Goal: Answer question/provide support: Share knowledge or assist other users

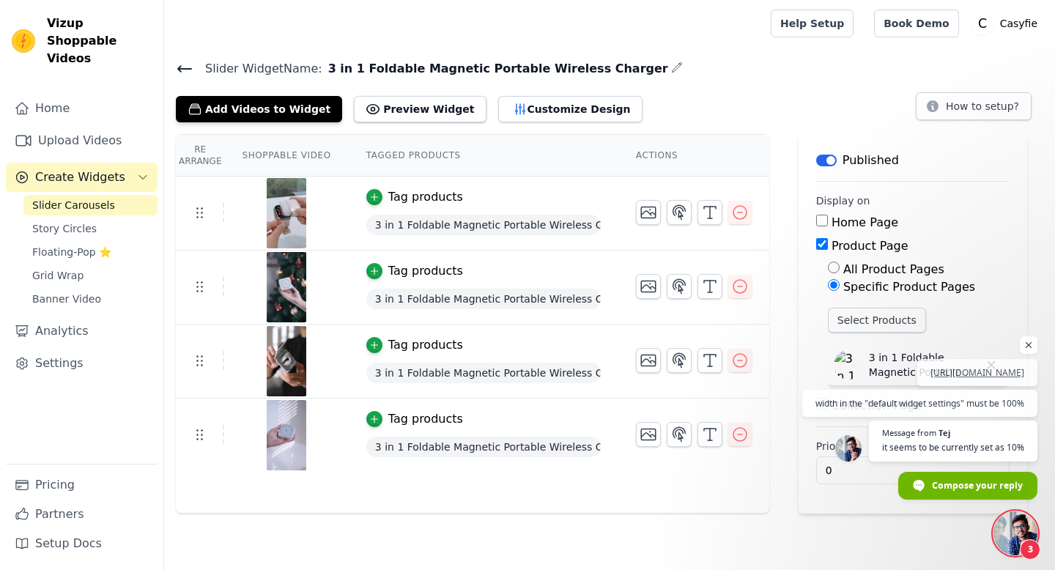
click at [1008, 521] on span "Open chat" at bounding box center [1015, 533] width 44 height 44
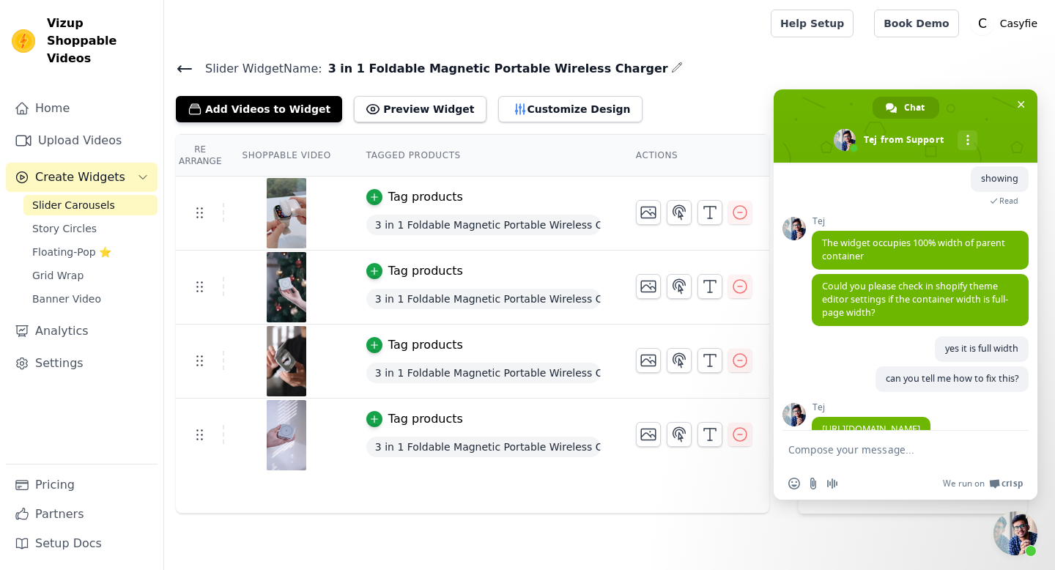
scroll to position [927, 0]
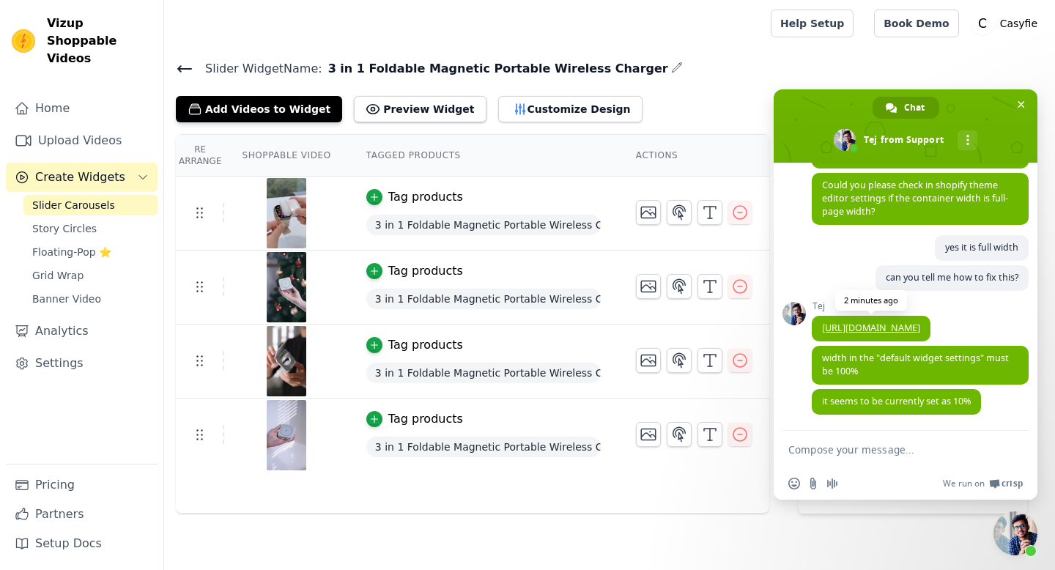
click at [884, 322] on link "[URL][DOMAIN_NAME]" at bounding box center [871, 328] width 98 height 12
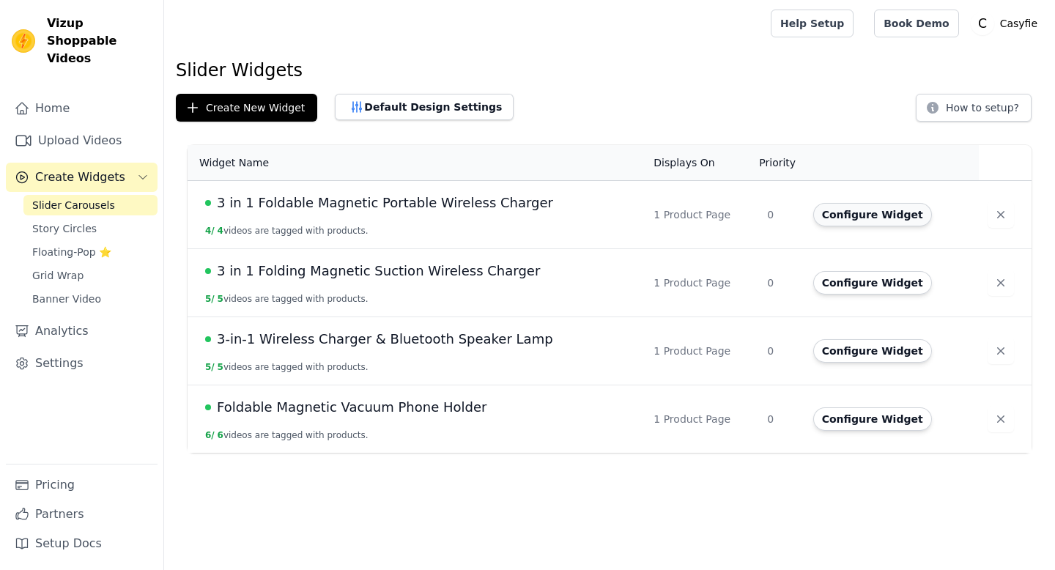
click at [843, 218] on button "Configure Widget" at bounding box center [872, 214] width 119 height 23
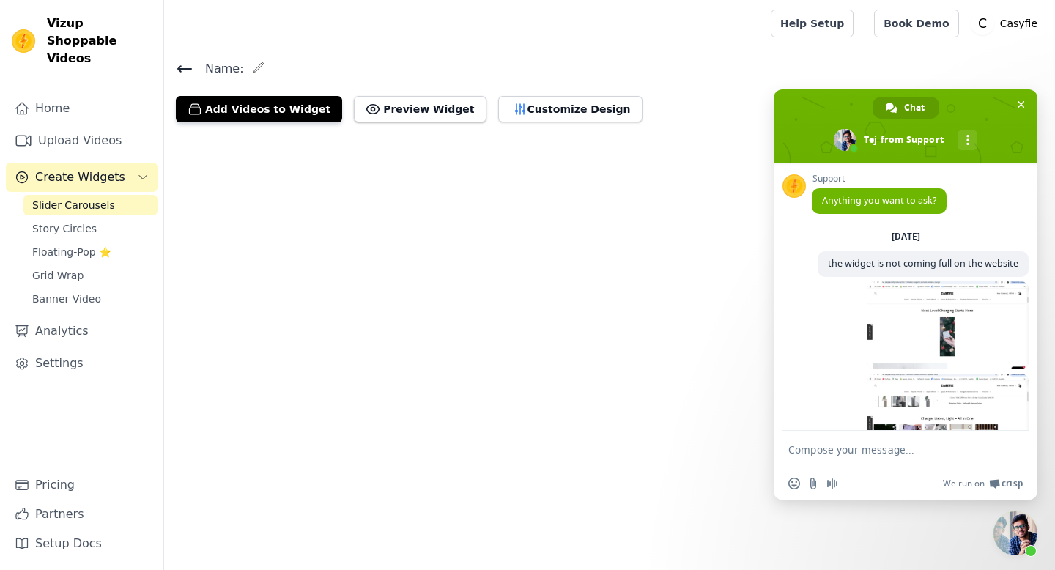
scroll to position [927, 0]
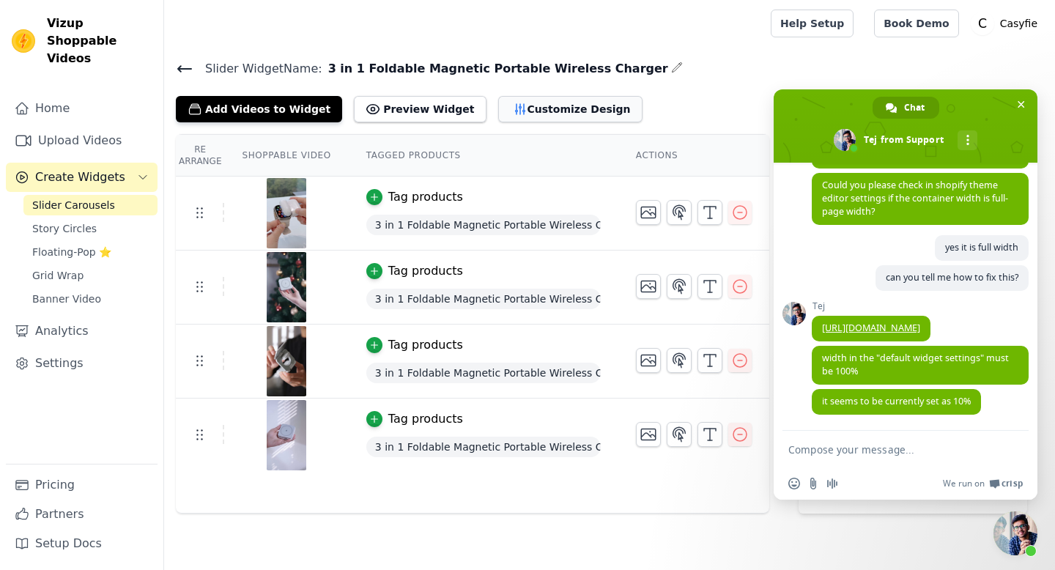
click at [517, 119] on button "Customize Design" at bounding box center [570, 109] width 144 height 26
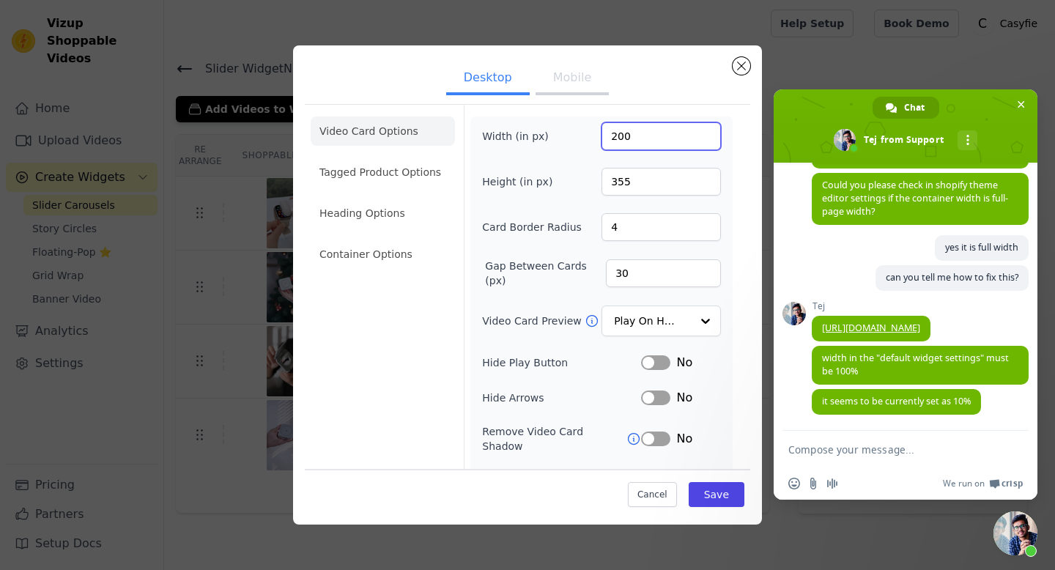
click at [611, 135] on input "200" at bounding box center [661, 136] width 119 height 28
type input "1000"
click at [719, 495] on button "Save" at bounding box center [717, 494] width 56 height 25
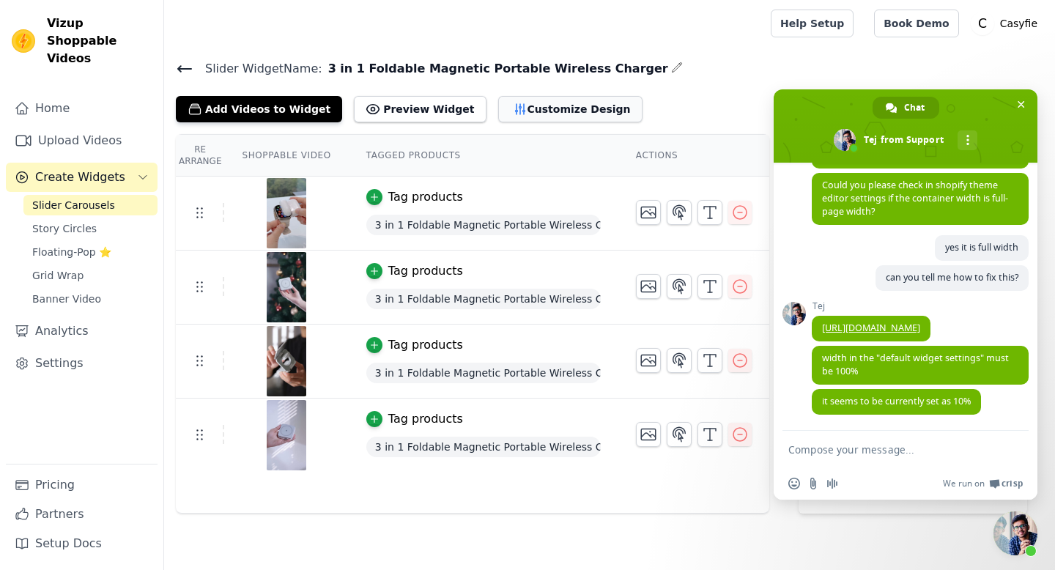
click at [578, 98] on button "Customize Design" at bounding box center [570, 109] width 144 height 26
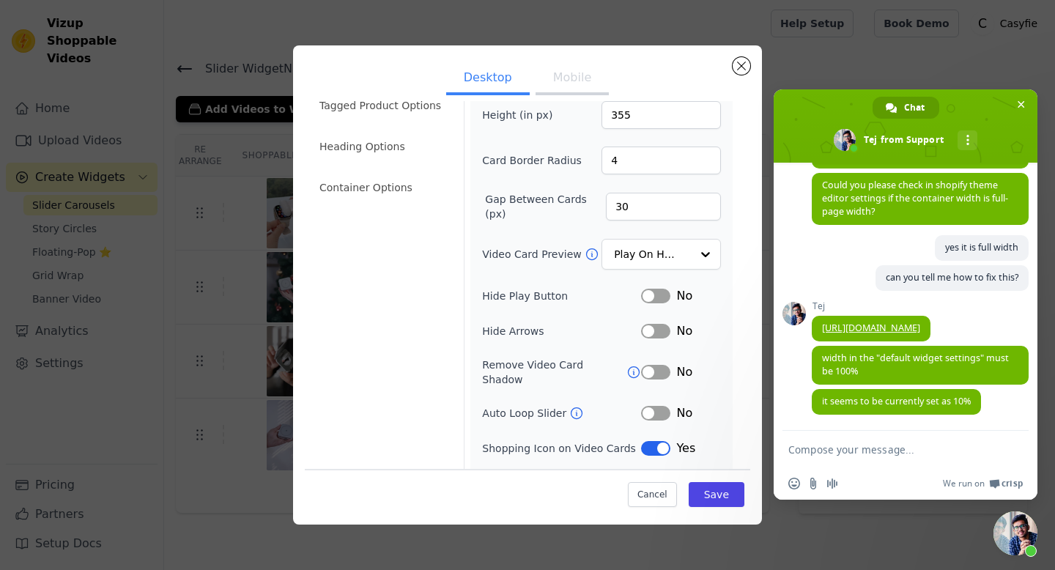
scroll to position [0, 0]
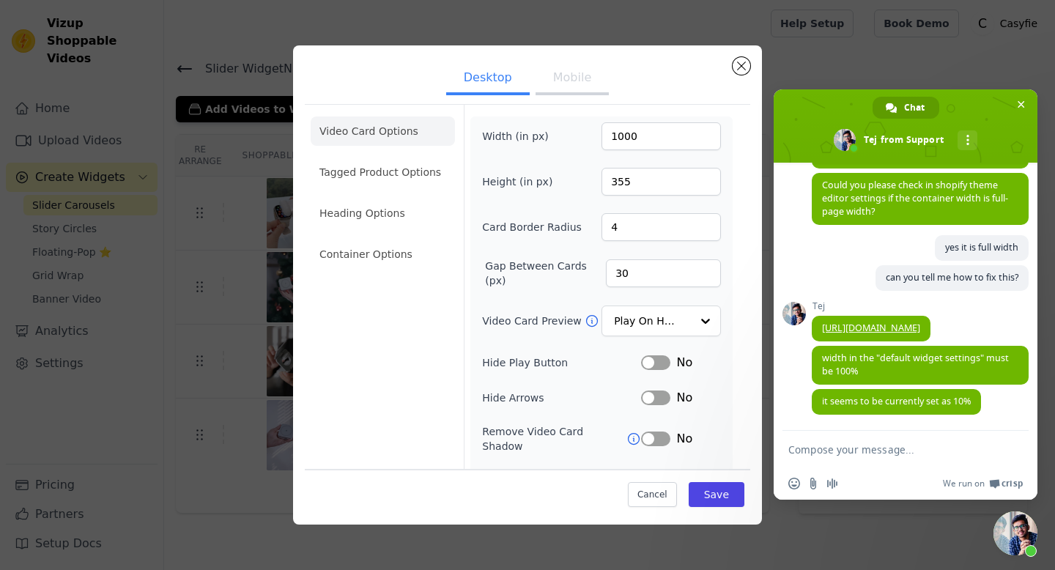
click at [563, 75] on button "Mobile" at bounding box center [572, 79] width 73 height 32
drag, startPoint x: 511, startPoint y: 73, endPoint x: 522, endPoint y: 77, distance: 11.6
click at [511, 73] on button "Desktop" at bounding box center [488, 79] width 84 height 32
click at [700, 133] on input "1000" at bounding box center [661, 136] width 119 height 28
click at [698, 130] on input "1000" at bounding box center [661, 136] width 119 height 28
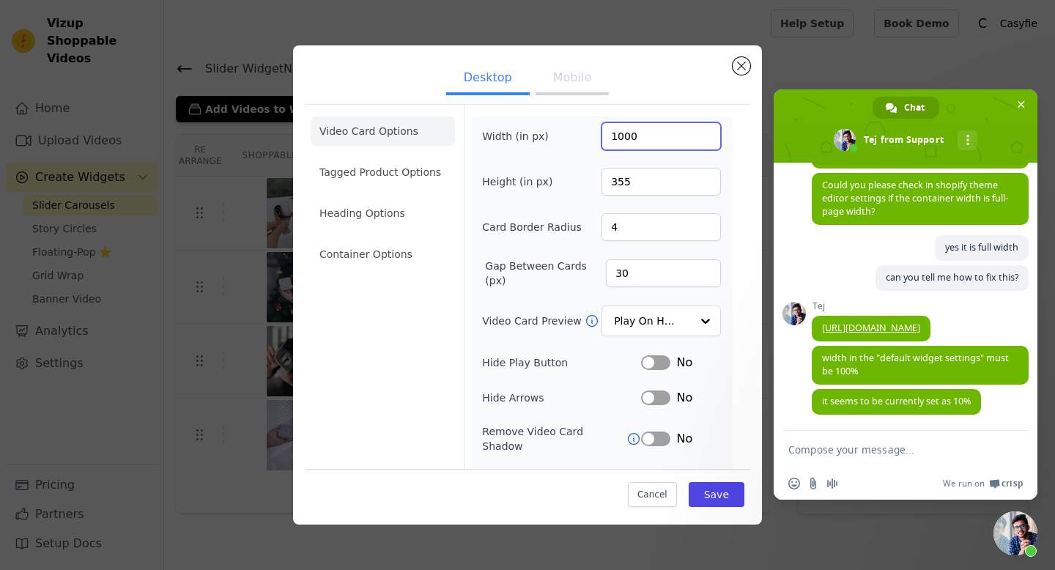
click at [698, 130] on input "1000" at bounding box center [661, 136] width 119 height 28
click at [695, 140] on input "999" at bounding box center [661, 136] width 119 height 28
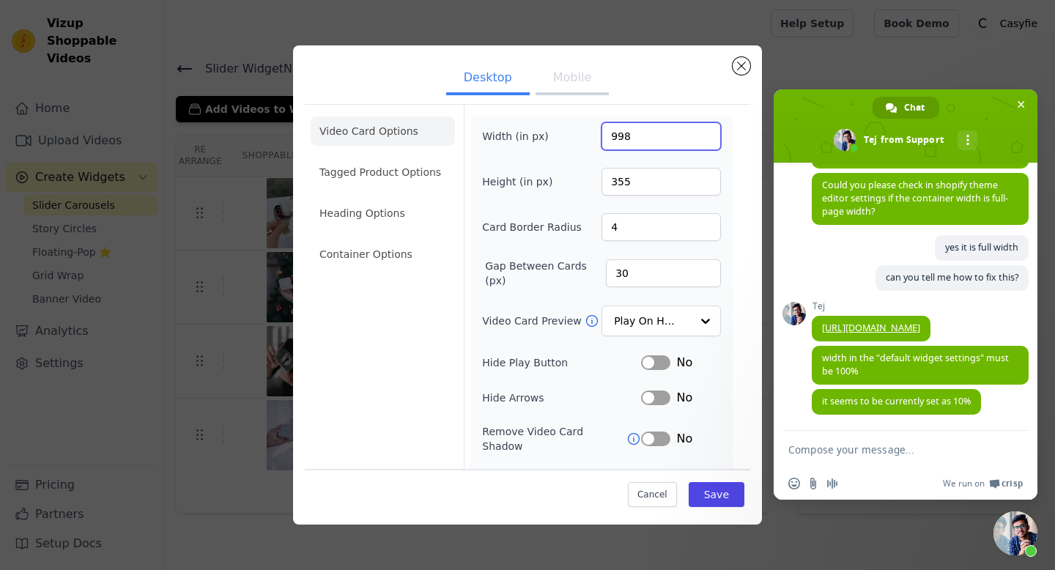
click at [695, 140] on input "998" at bounding box center [661, 136] width 119 height 28
type input "1000"
click at [696, 131] on input "1000" at bounding box center [661, 136] width 119 height 28
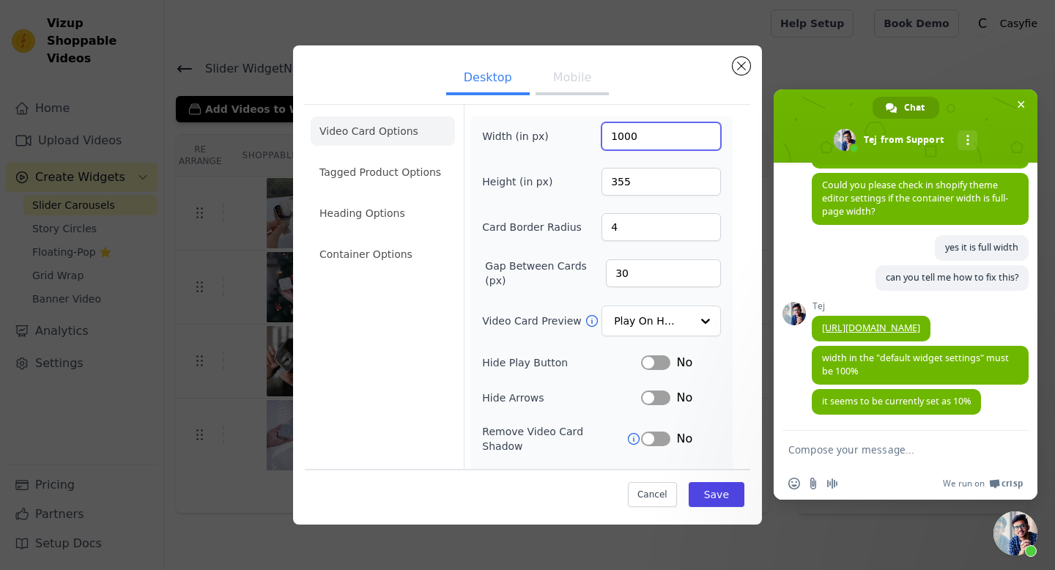
click at [696, 131] on input "1000" at bounding box center [661, 136] width 119 height 28
click at [557, 94] on button "Mobile" at bounding box center [572, 79] width 73 height 32
click at [692, 133] on input "1000" at bounding box center [661, 136] width 119 height 28
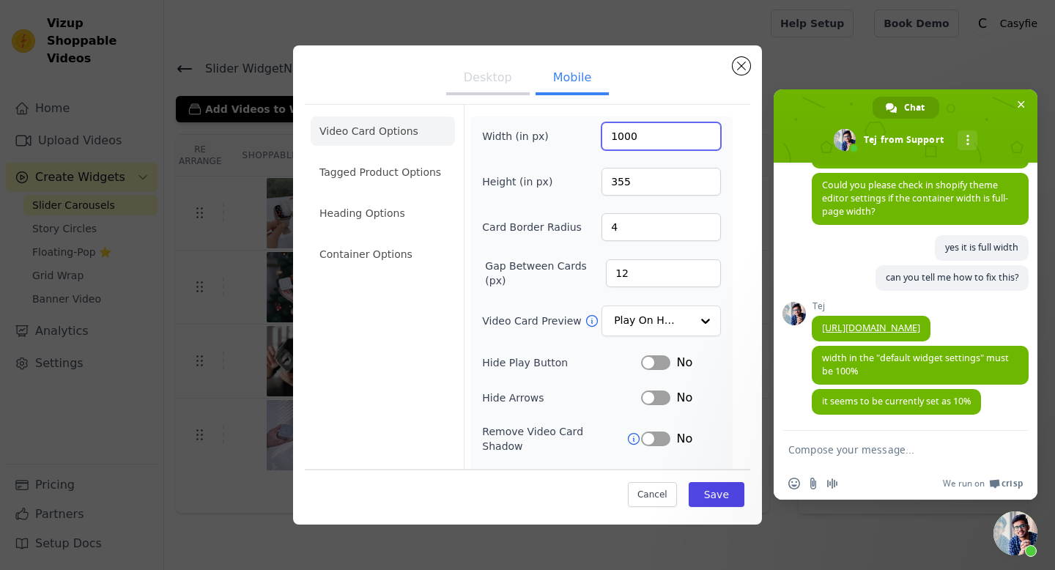
click at [692, 133] on input "1000" at bounding box center [661, 136] width 119 height 28
click at [325, 240] on li "Tagged Product Options" at bounding box center [383, 254] width 144 height 29
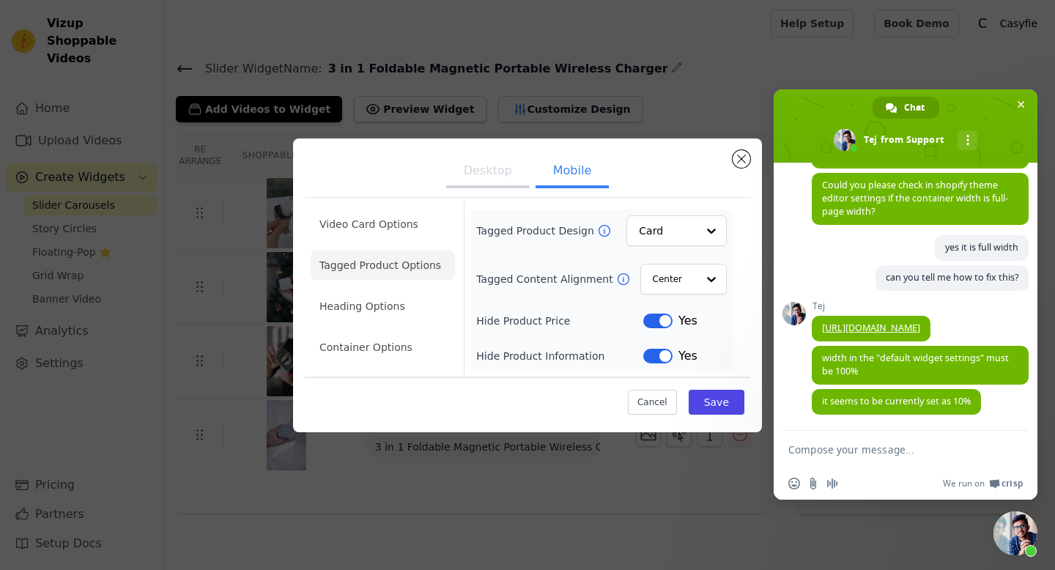
click at [504, 173] on button "Desktop" at bounding box center [488, 172] width 84 height 32
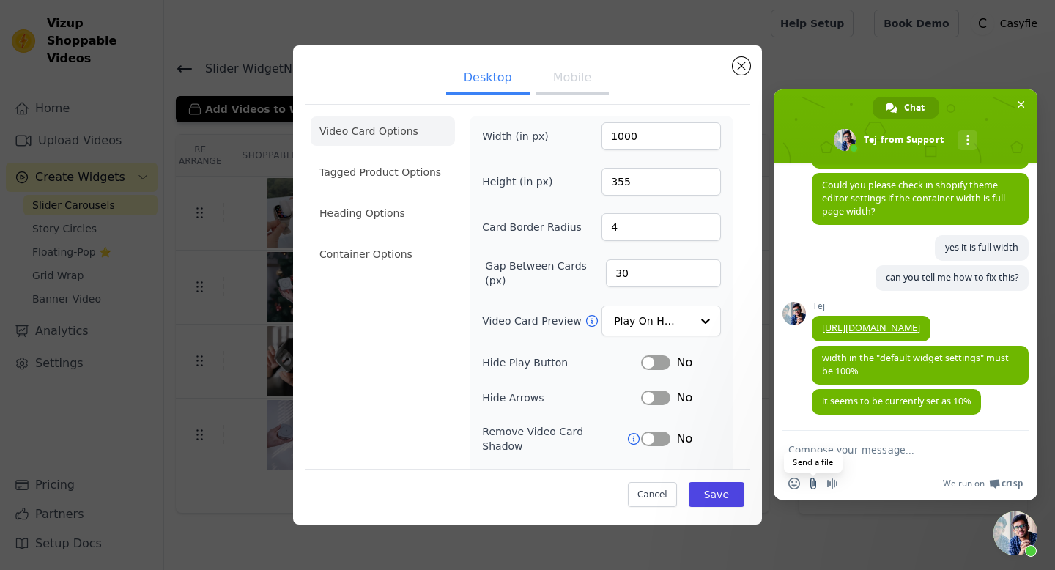
click at [815, 481] on input "Send a file" at bounding box center [813, 484] width 12 height 12
click at [857, 446] on textarea "Compose your message..." at bounding box center [890, 449] width 205 height 37
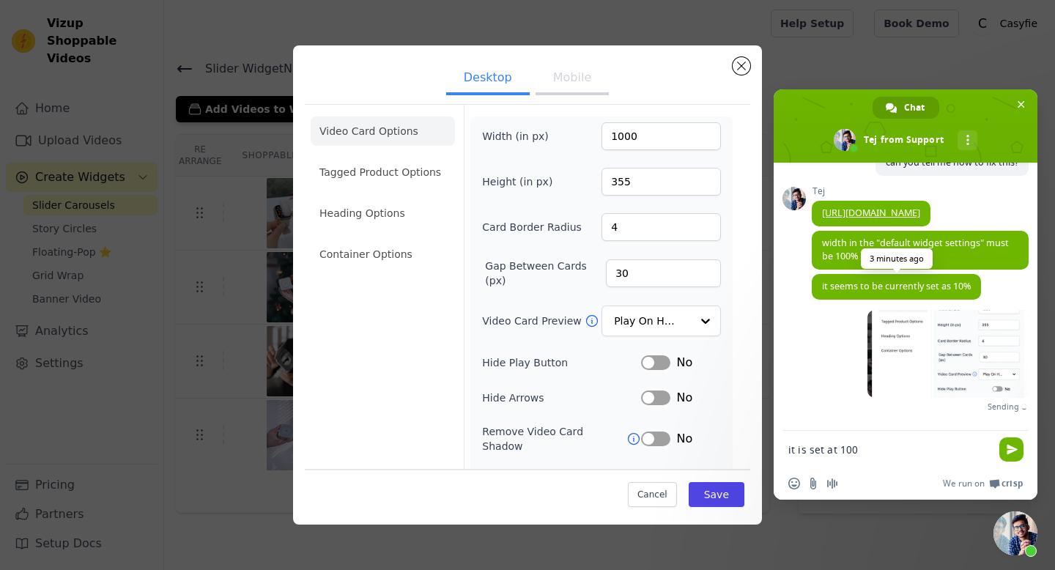
type textarea "it is set at 1000"
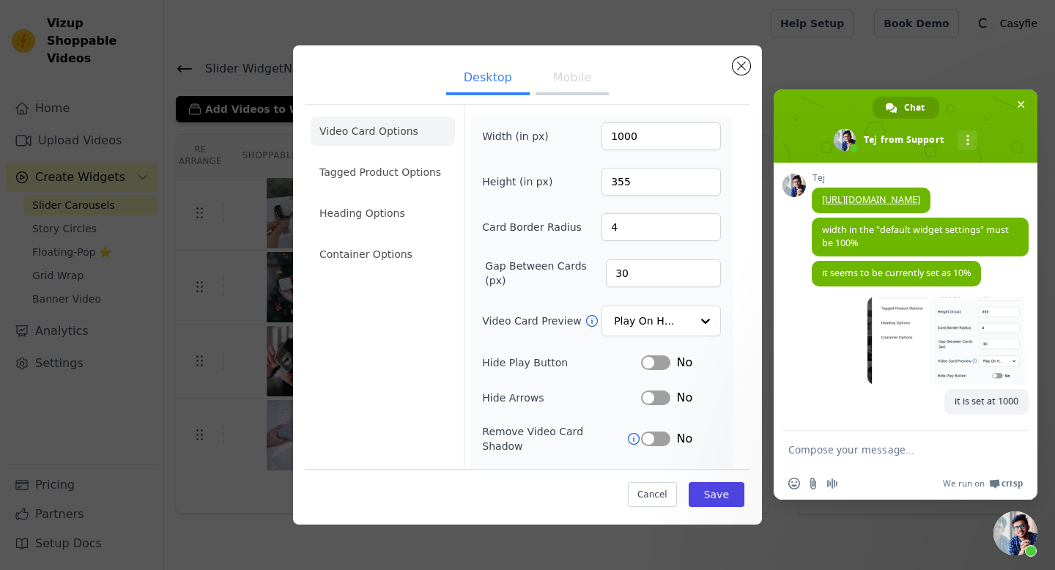
scroll to position [1056, 0]
click at [388, 207] on li "Heading Options" at bounding box center [383, 213] width 144 height 29
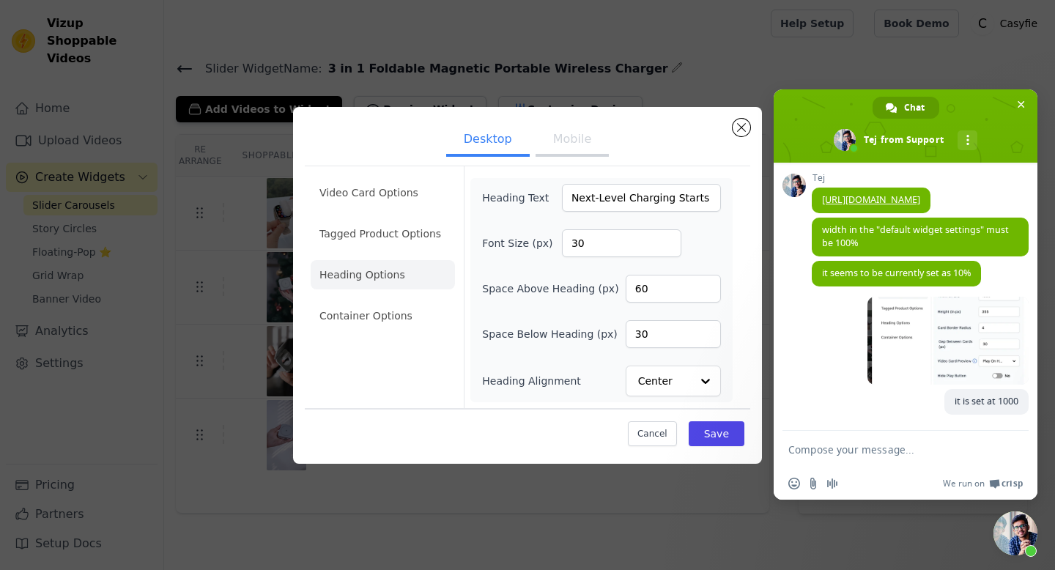
click at [393, 300] on ul "Video Card Options Tagged Product Options Heading Options Container Options" at bounding box center [383, 254] width 144 height 164
click at [680, 59] on div "Desktop Mobile Video Card Options Tagged Product Options Heading Options Contai…" at bounding box center [527, 285] width 1055 height 570
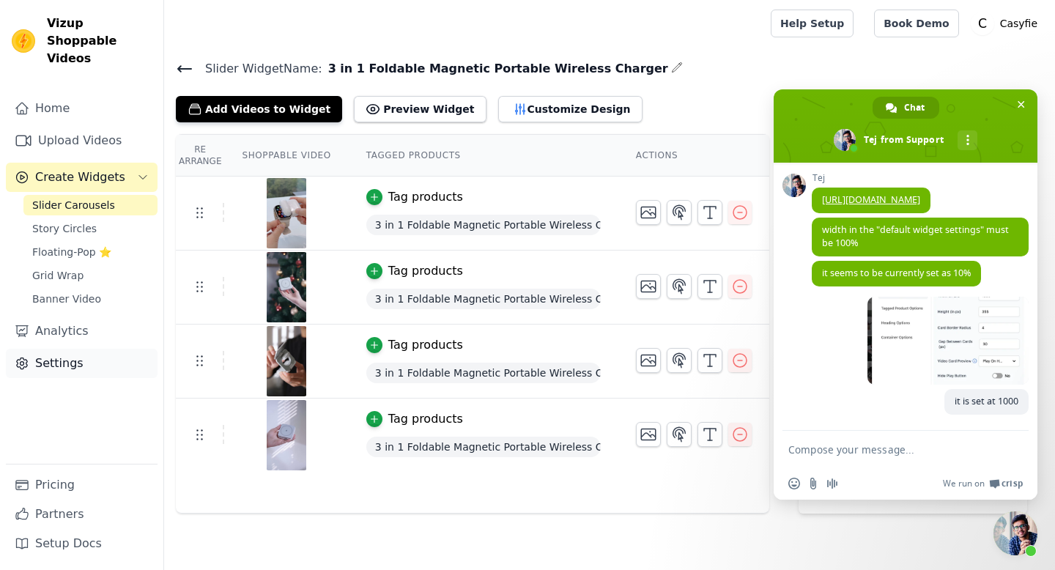
click at [64, 349] on link "Settings" at bounding box center [82, 363] width 152 height 29
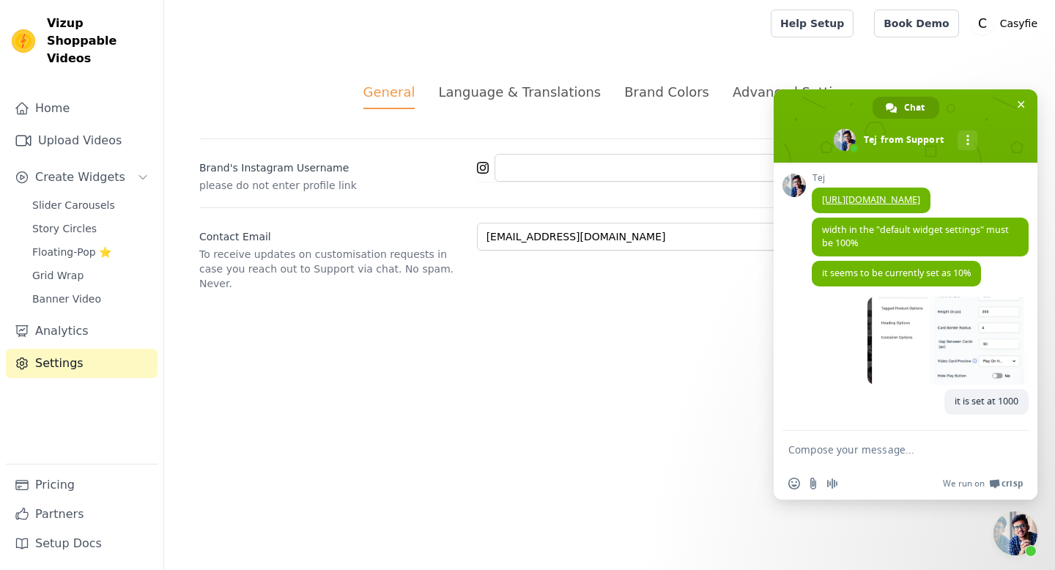
click at [733, 90] on div "Advanced Settings" at bounding box center [794, 92] width 123 height 20
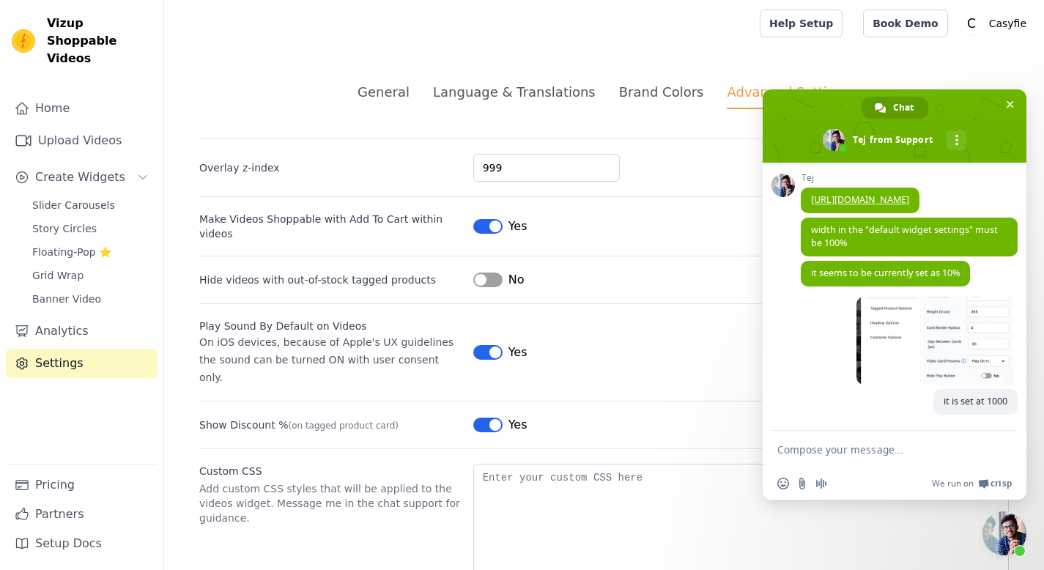
click at [499, 106] on li "Language & Translations" at bounding box center [514, 95] width 163 height 27
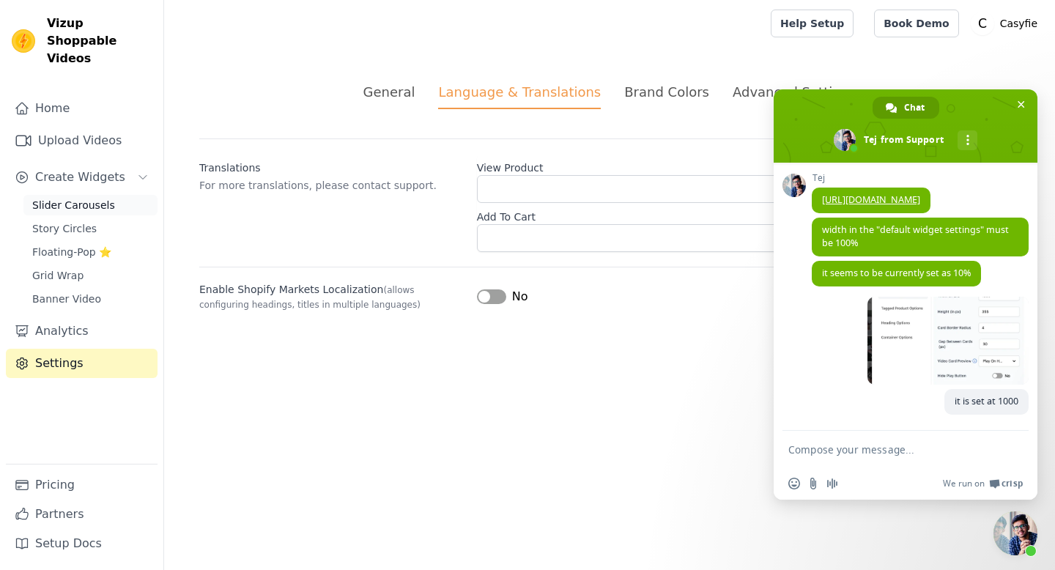
click at [87, 198] on span "Slider Carousels" at bounding box center [73, 205] width 83 height 15
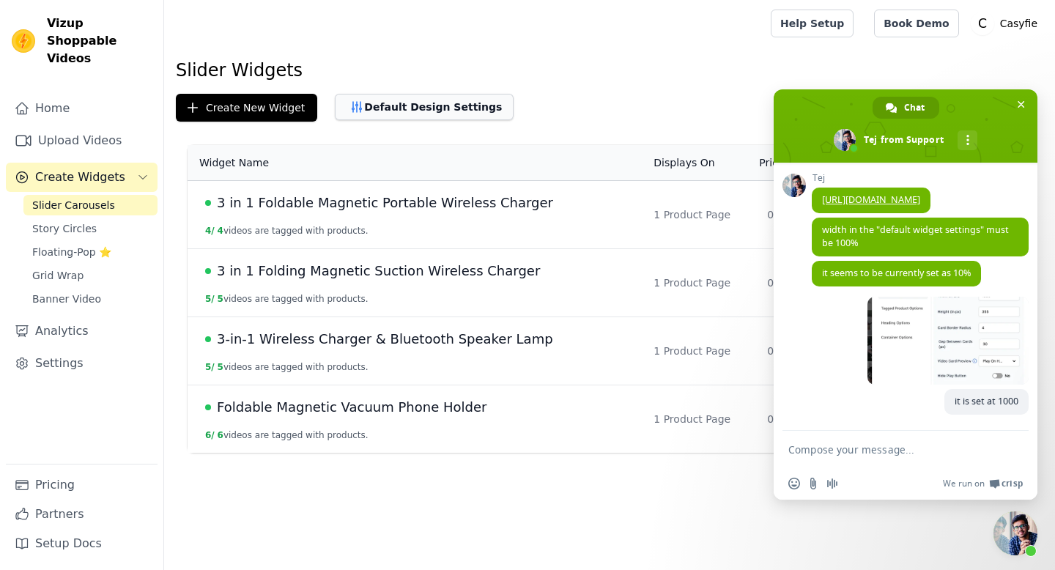
click at [445, 116] on button "Default Design Settings" at bounding box center [424, 107] width 179 height 26
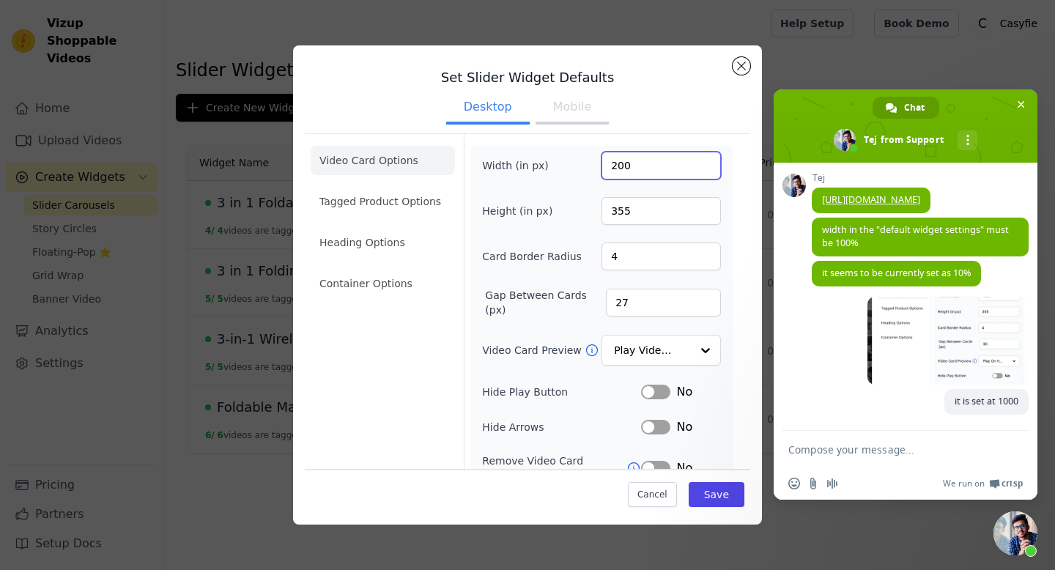
click at [662, 159] on input "200" at bounding box center [661, 166] width 119 height 28
click at [692, 159] on input "270100" at bounding box center [661, 166] width 119 height 28
click at [693, 160] on input "270100" at bounding box center [661, 166] width 119 height 28
type input "1000"
click at [694, 166] on input "1000" at bounding box center [661, 166] width 119 height 28
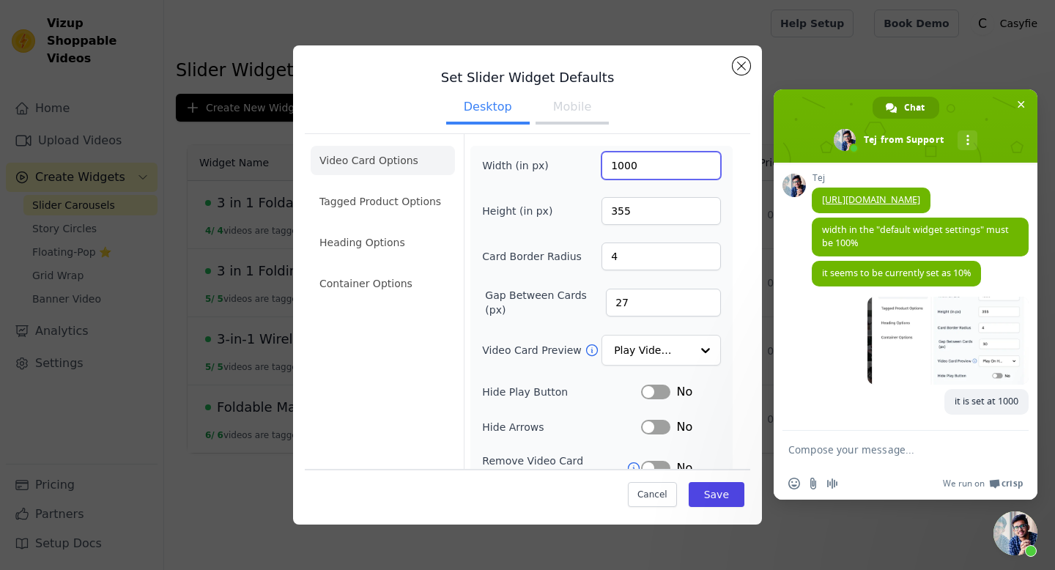
click at [697, 162] on input "1000" at bounding box center [661, 166] width 119 height 28
click at [695, 498] on button "Save" at bounding box center [717, 494] width 56 height 25
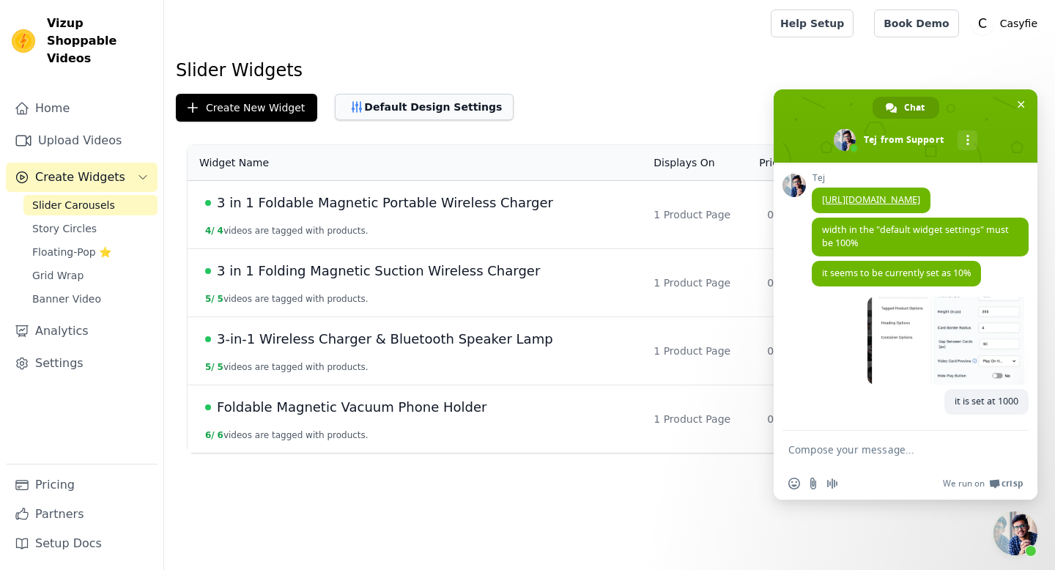
click at [391, 97] on button "Default Design Settings" at bounding box center [424, 107] width 179 height 26
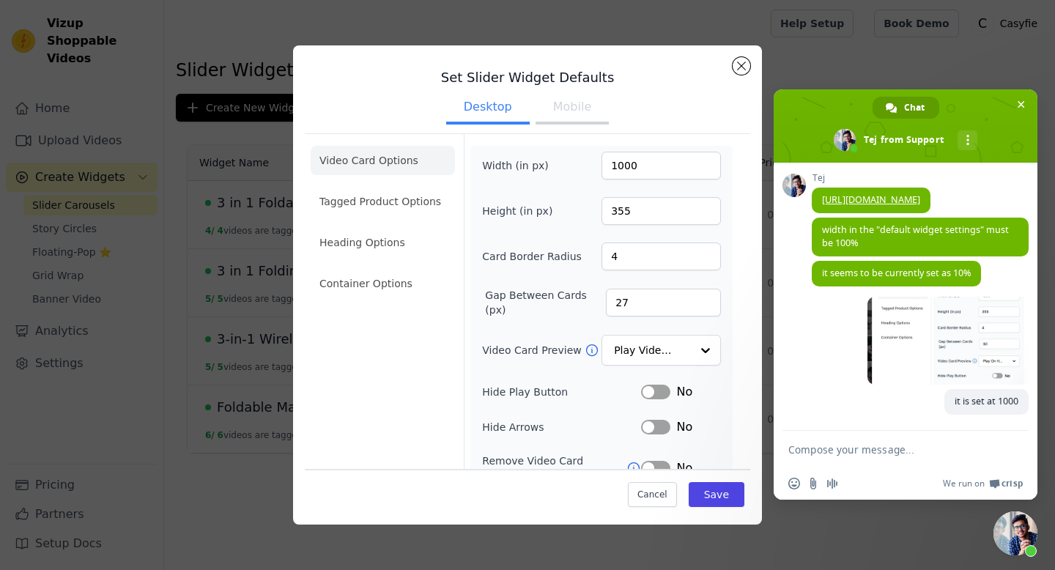
click at [560, 95] on button "Mobile" at bounding box center [572, 108] width 73 height 32
click at [391, 269] on li "Tagged Product Options" at bounding box center [383, 283] width 144 height 29
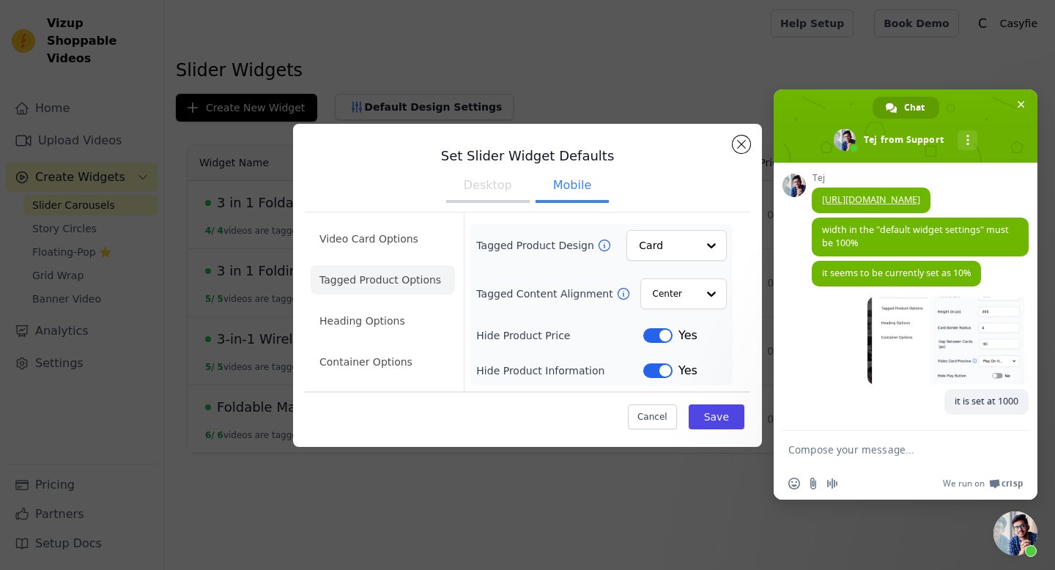
click at [750, 136] on div "Set Slider Widget Defaults Desktop Mobile Video Card Options Tagged Product Opt…" at bounding box center [527, 286] width 445 height 300
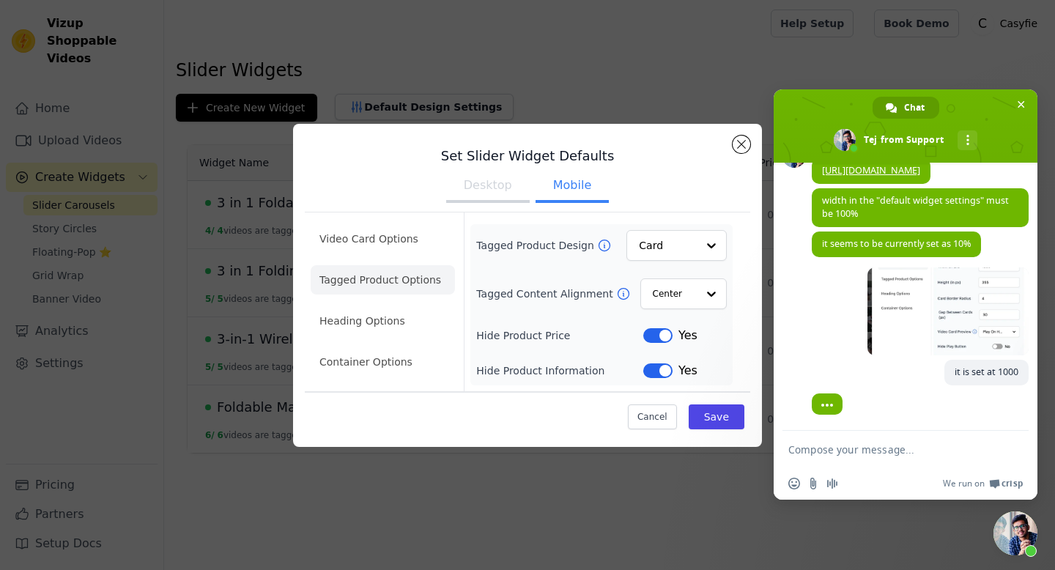
scroll to position [1120, 0]
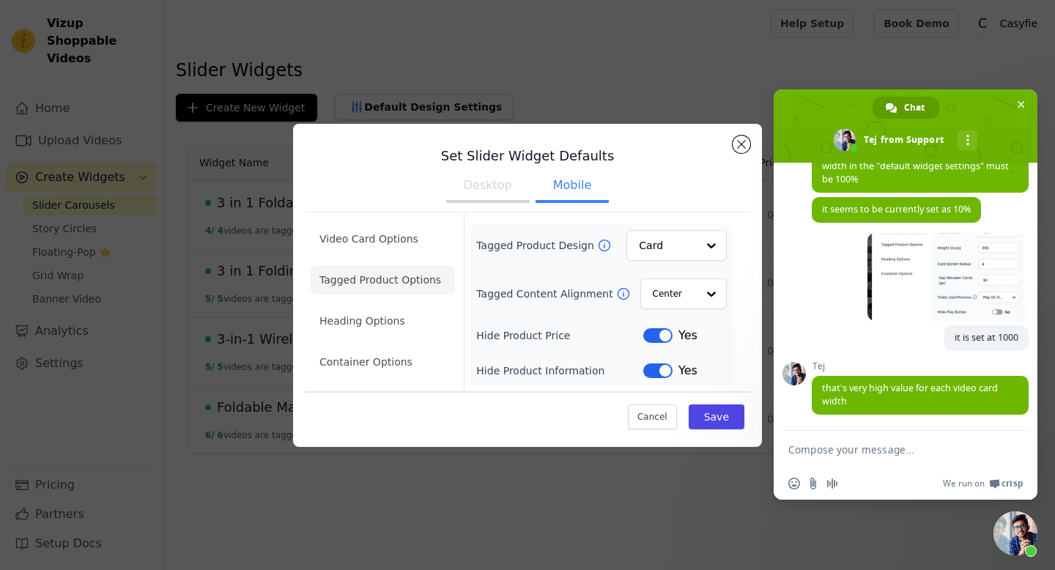
click at [848, 448] on textarea "Compose your message..." at bounding box center [890, 449] width 205 height 37
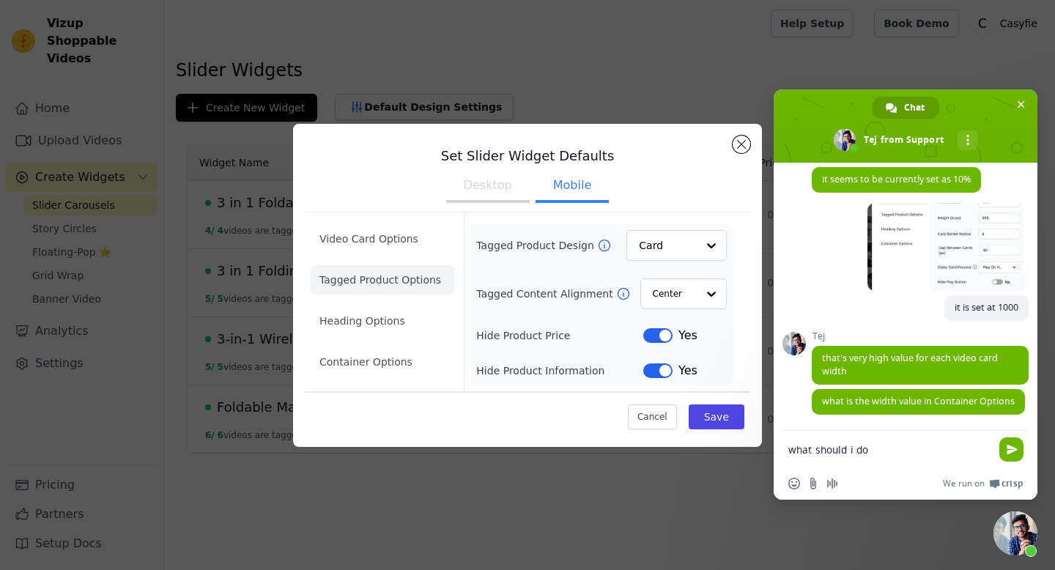
scroll to position [1164, 0]
paste textarea "[URL][DOMAIN_NAME]"
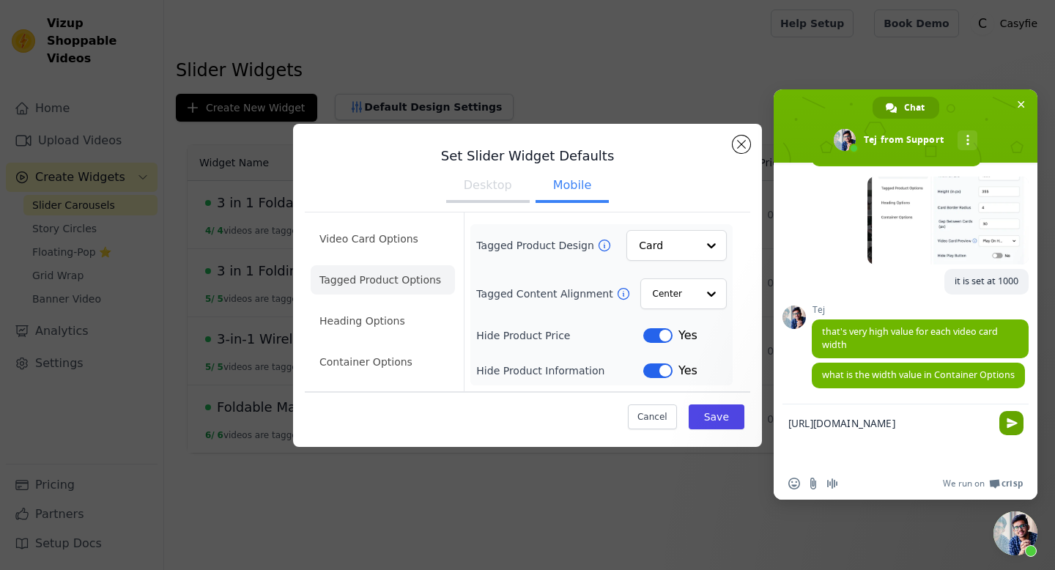
type textarea "[URL][DOMAIN_NAME]"
click at [1007, 421] on span "Send" at bounding box center [1012, 423] width 11 height 11
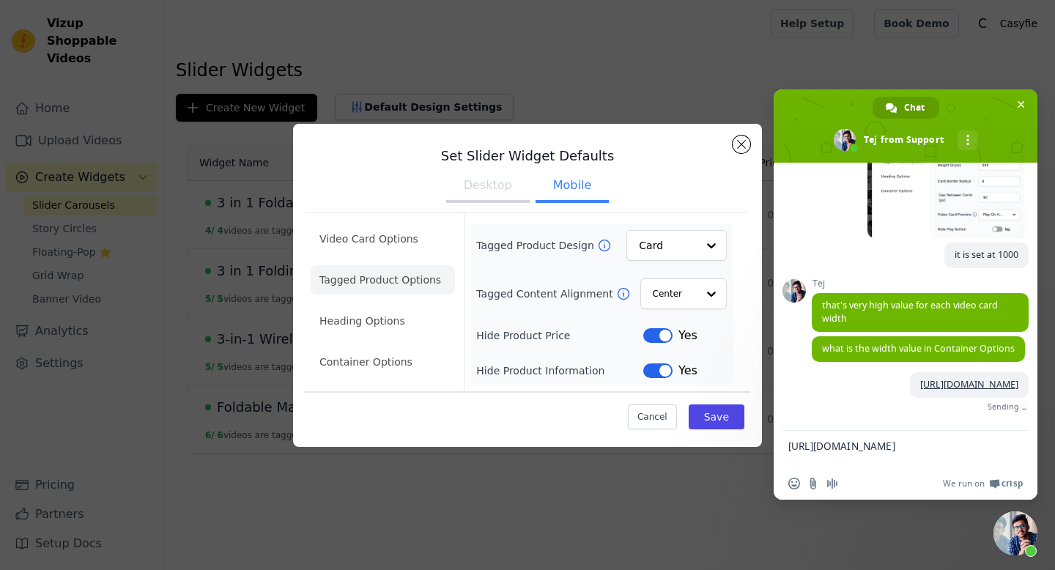
scroll to position [1244, 0]
click at [887, 436] on textarea "[URL][DOMAIN_NAME]" at bounding box center [890, 449] width 205 height 37
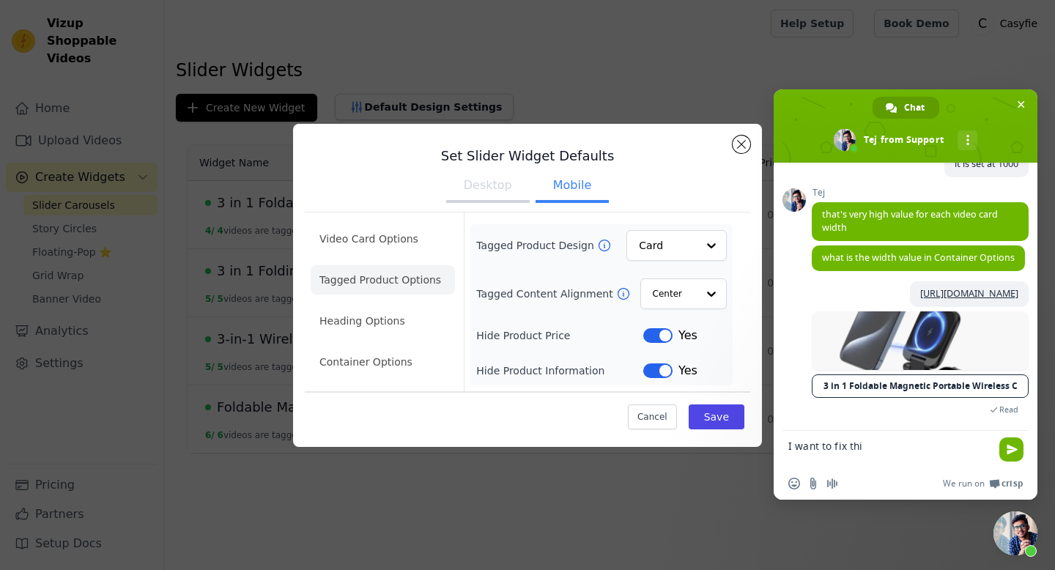
type textarea "I want to fix this"
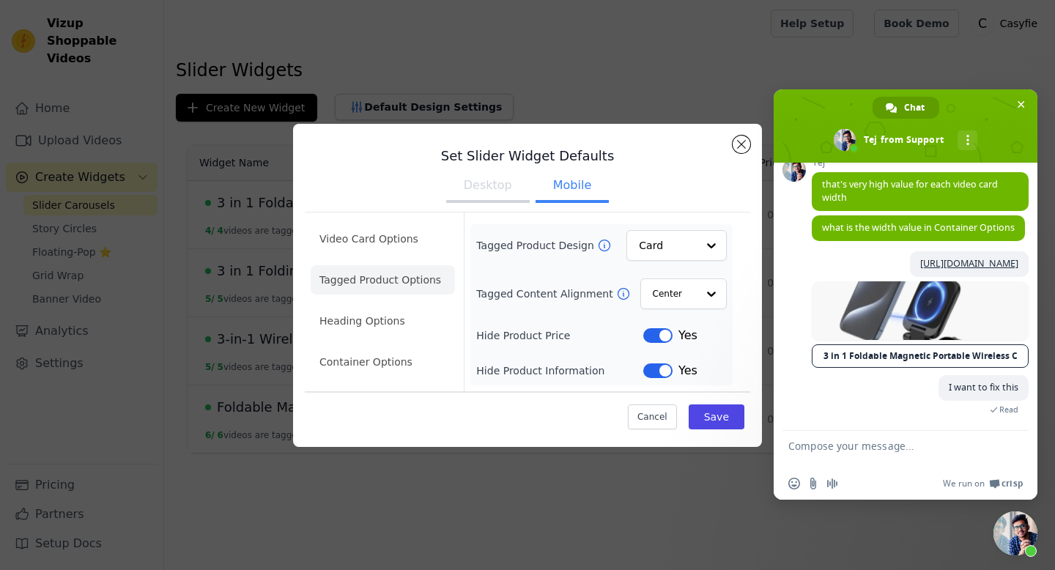
scroll to position [1352, 0]
type textarea "if you on this page"
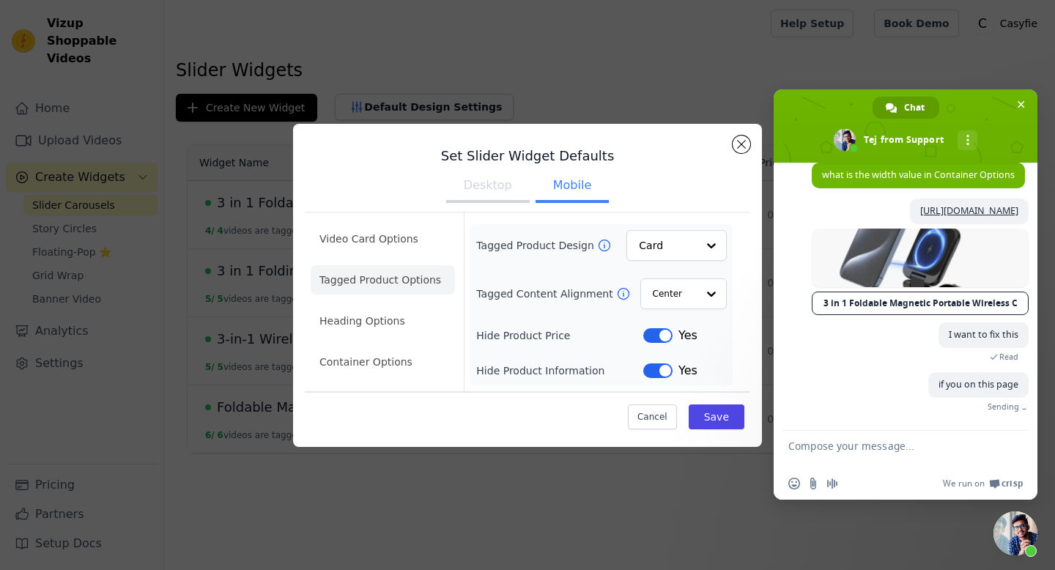
scroll to position [1368, 0]
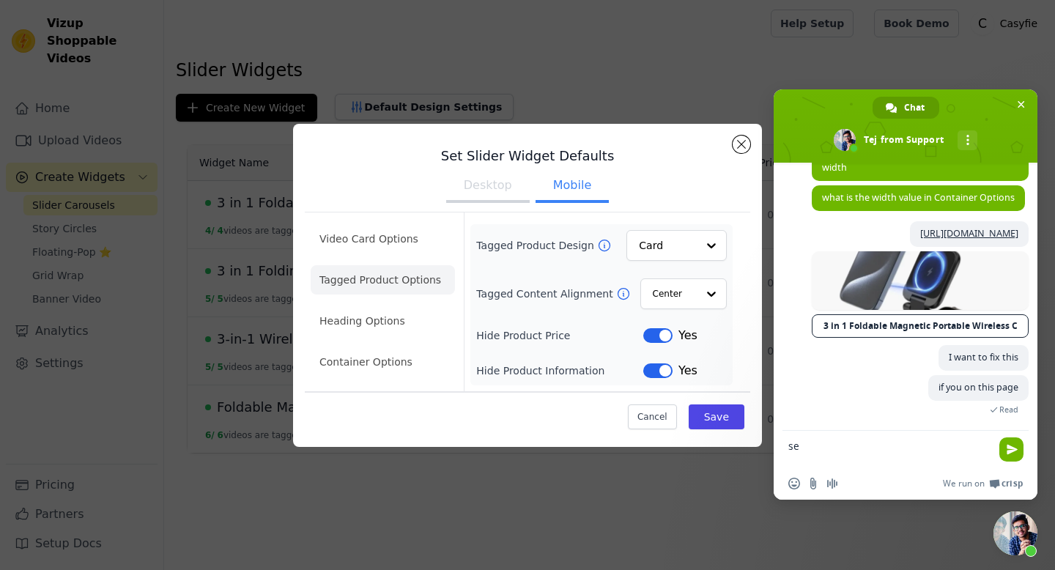
type textarea "see"
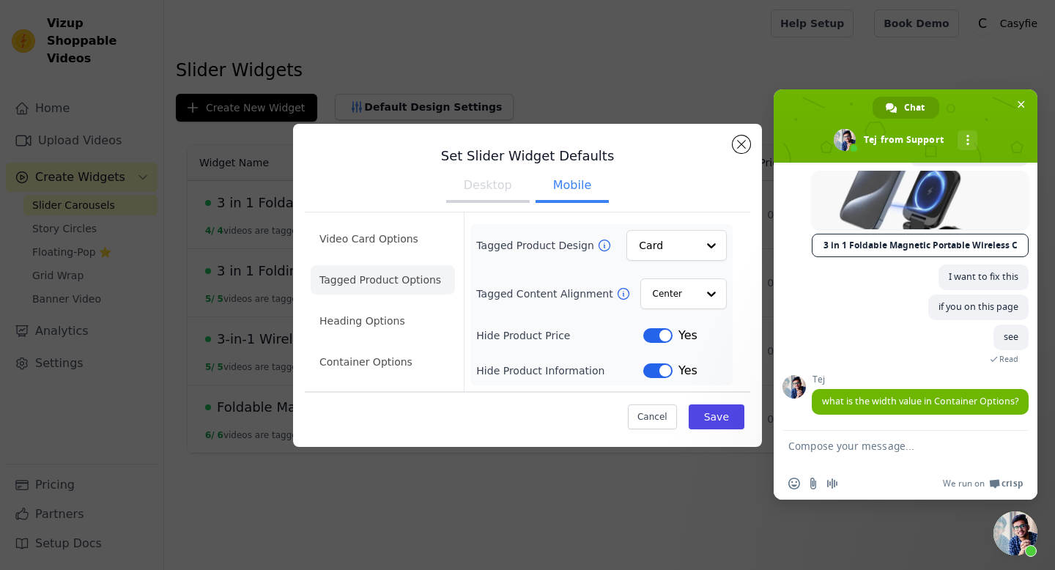
scroll to position [1477, 0]
click at [736, 146] on button "Close modal" at bounding box center [742, 145] width 18 height 18
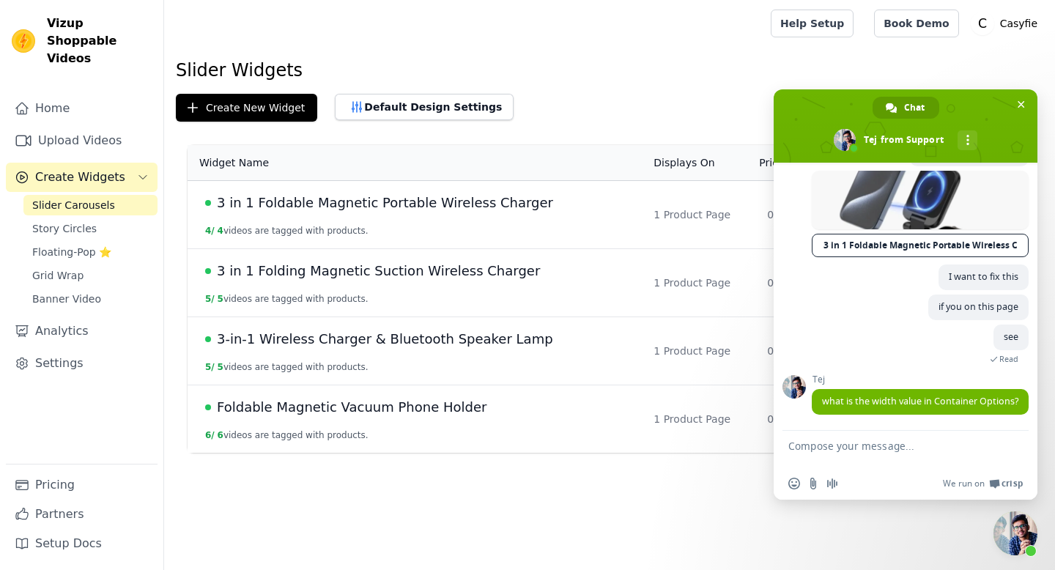
click at [356, 205] on span "3 in 1 Foldable Magnetic Portable Wireless Charger" at bounding box center [385, 203] width 336 height 21
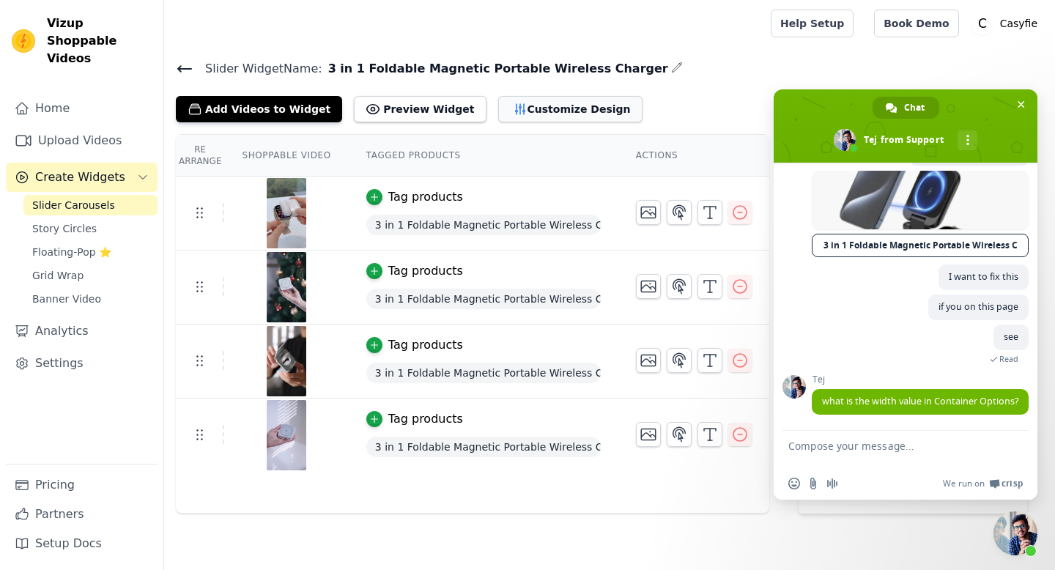
click at [554, 116] on button "Customize Design" at bounding box center [570, 109] width 144 height 26
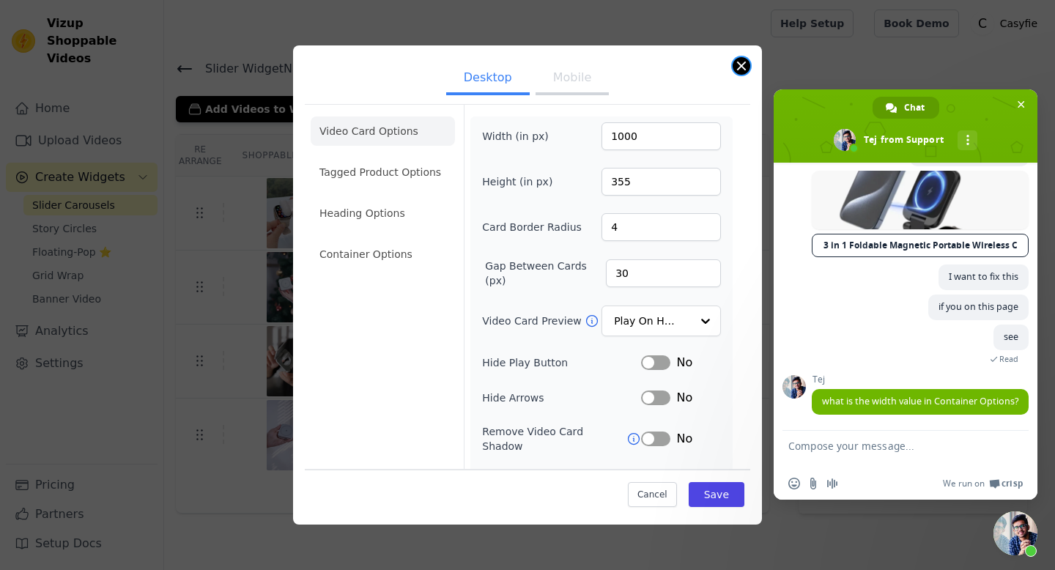
click at [744, 64] on button "Close modal" at bounding box center [742, 66] width 18 height 18
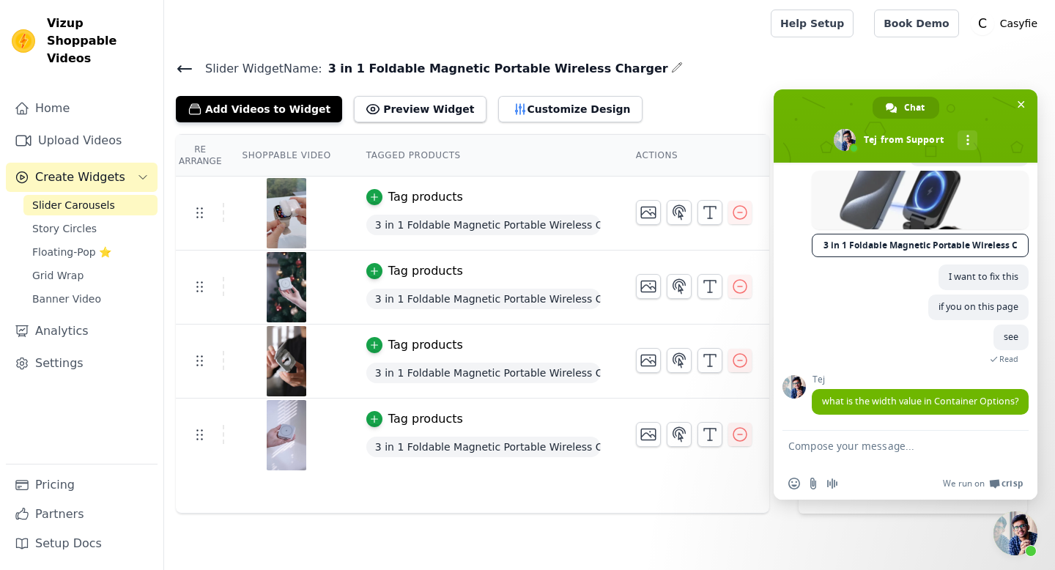
click at [870, 448] on textarea "Compose your message..." at bounding box center [890, 449] width 205 height 37
type textarea "where can I check"
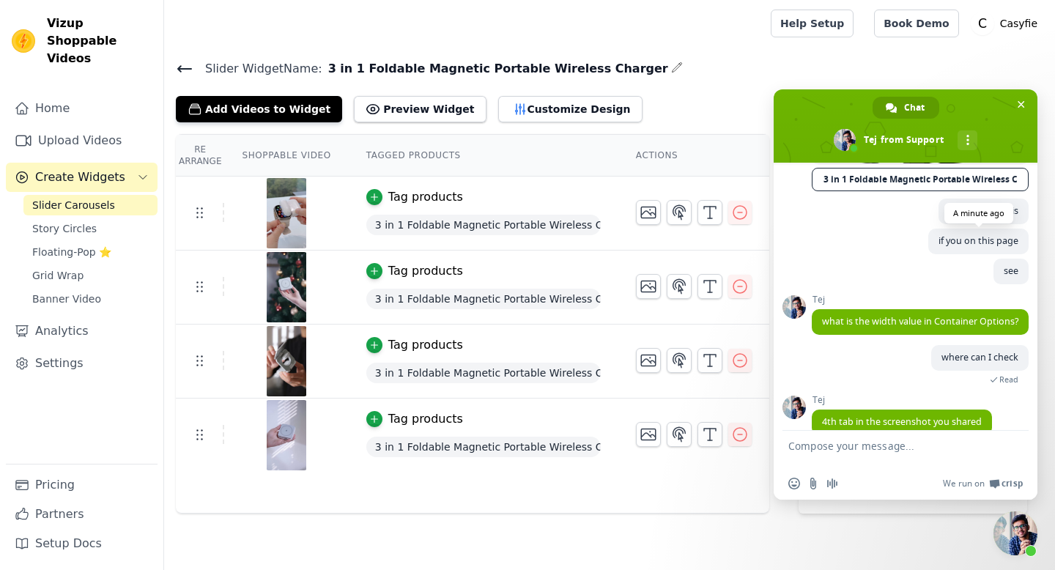
scroll to position [1564, 0]
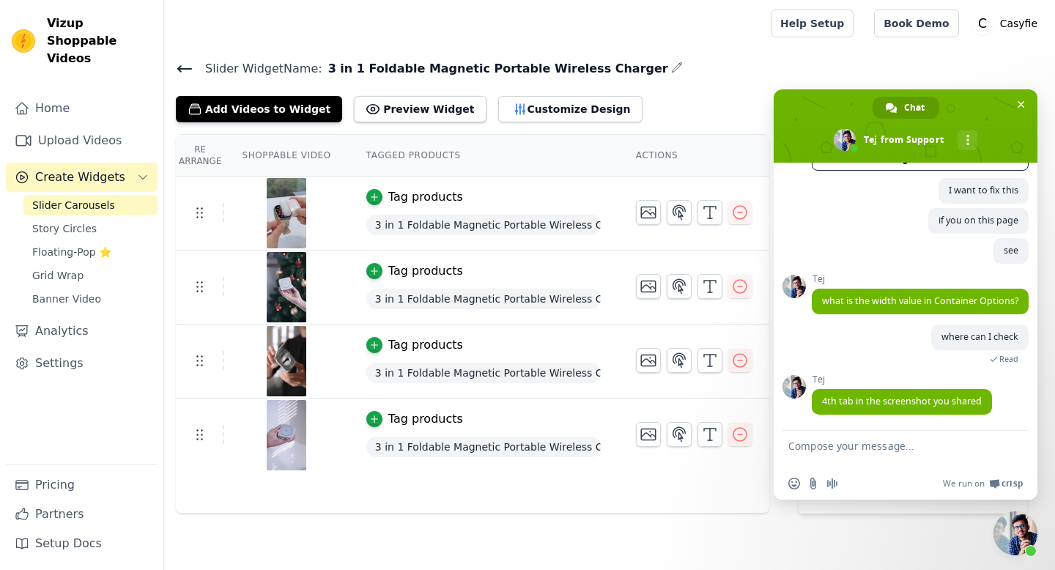
click at [183, 69] on icon at bounding box center [185, 69] width 18 height 18
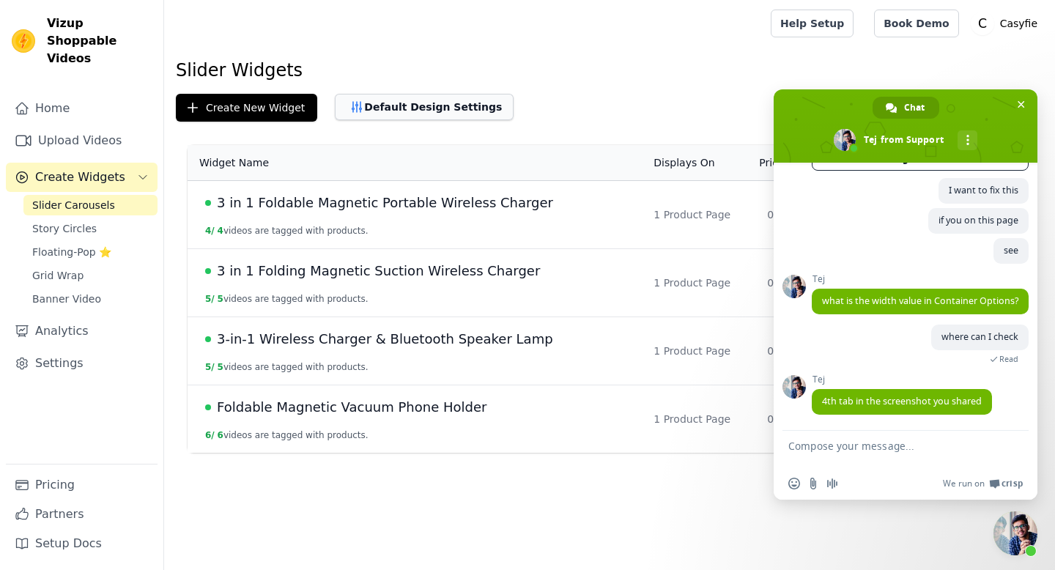
click at [440, 114] on button "Default Design Settings" at bounding box center [424, 107] width 179 height 26
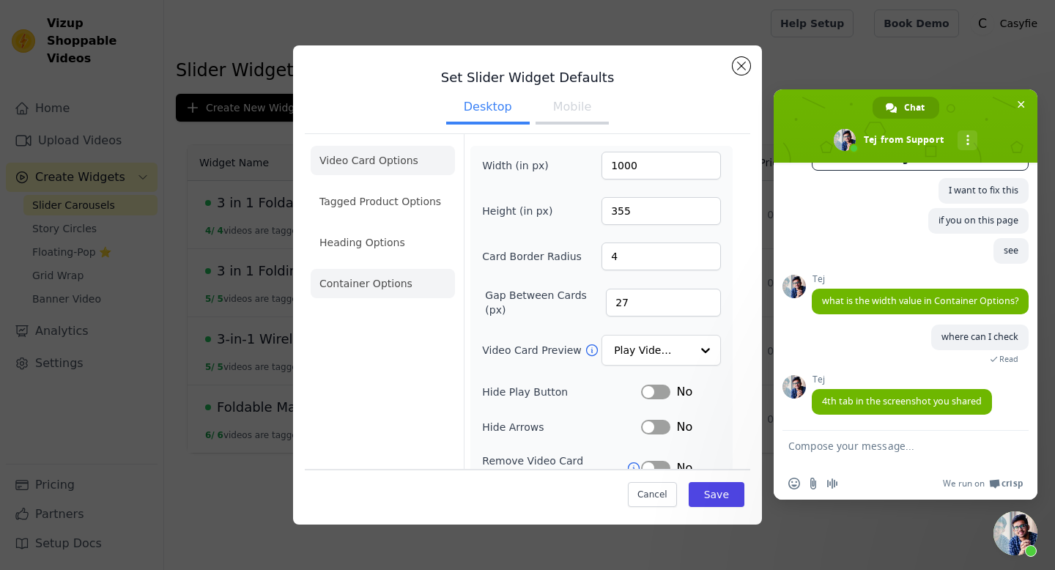
click at [408, 289] on li "Container Options" at bounding box center [383, 283] width 144 height 29
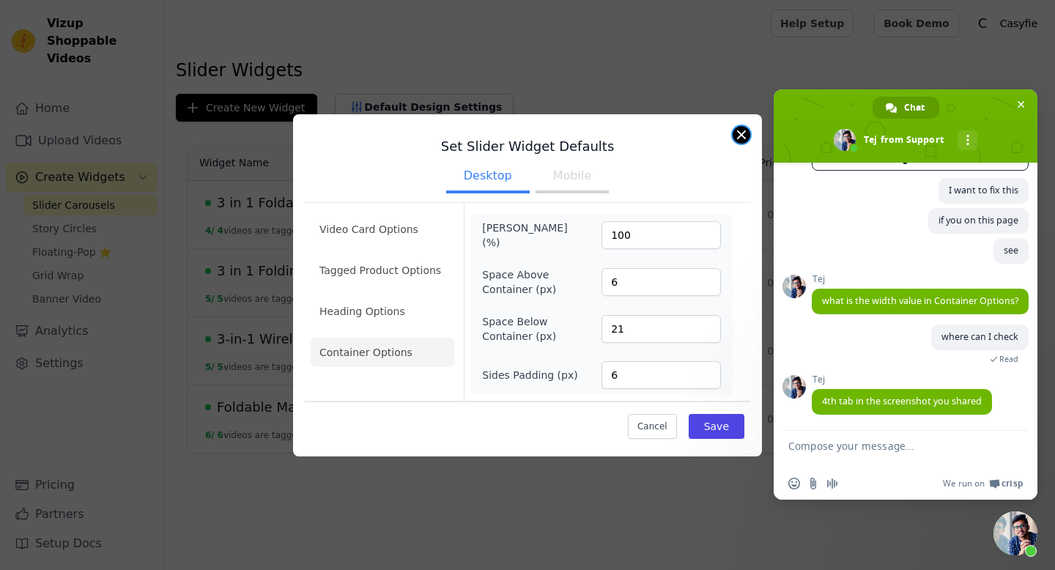
click at [742, 133] on button "Close modal" at bounding box center [742, 135] width 18 height 18
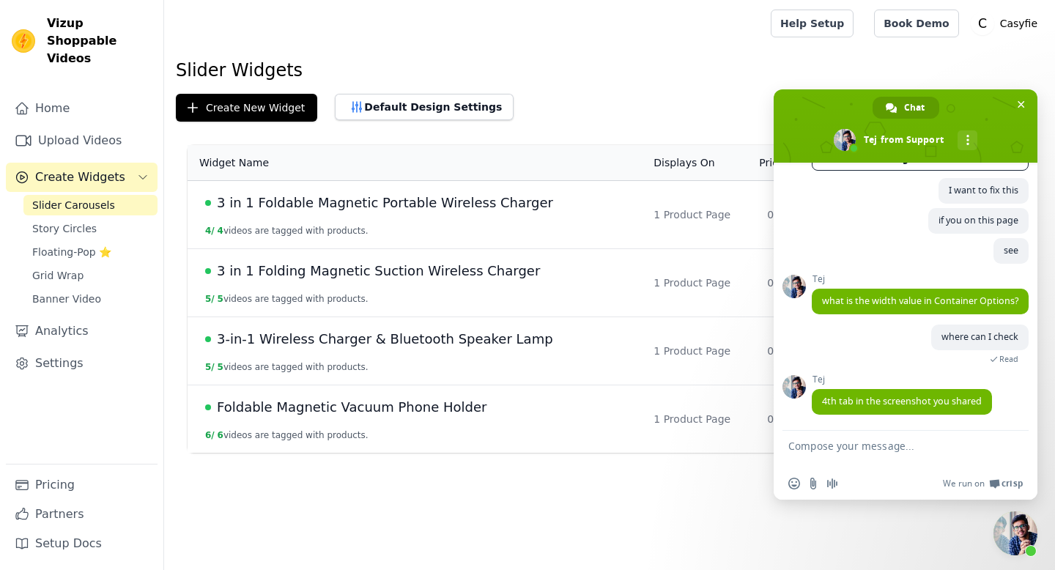
click at [347, 206] on span "3 in 1 Foldable Magnetic Portable Wireless Charger" at bounding box center [385, 203] width 336 height 21
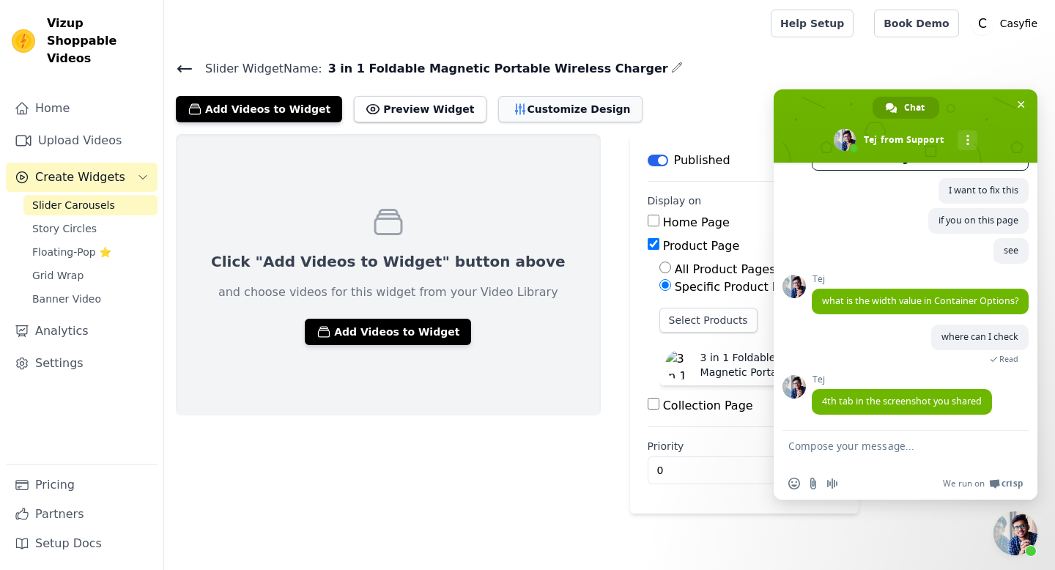
click at [554, 111] on button "Customize Design" at bounding box center [570, 109] width 144 height 26
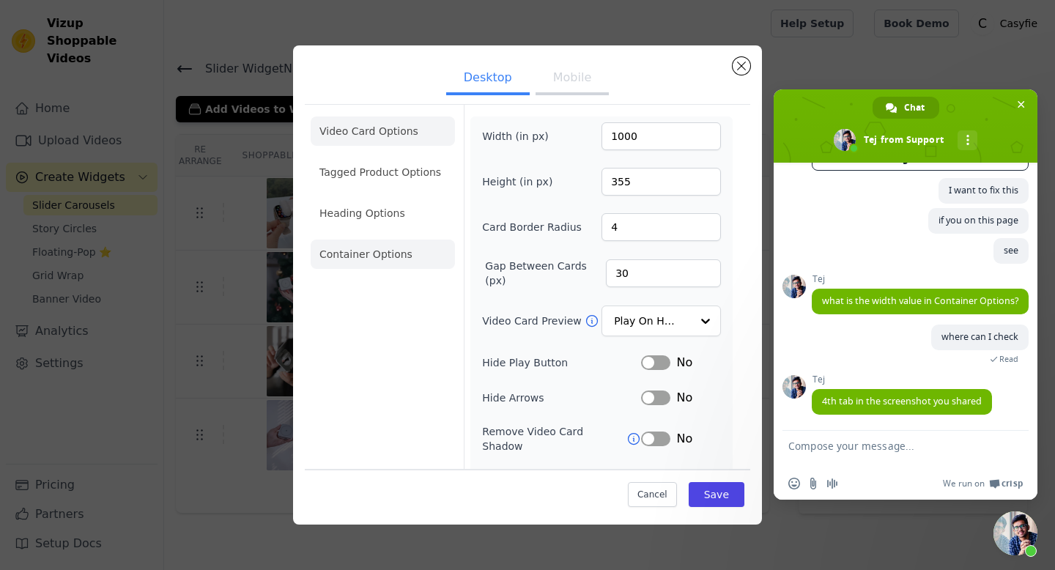
click at [363, 260] on li "Container Options" at bounding box center [383, 254] width 144 height 29
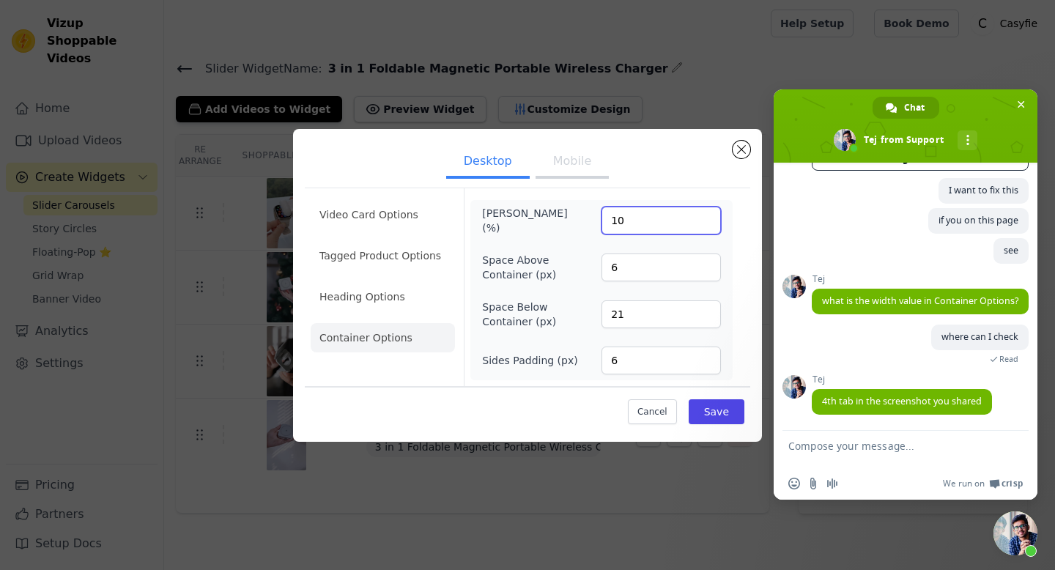
click at [658, 220] on input "10" at bounding box center [661, 221] width 119 height 28
type input "100"
click at [714, 410] on button "Save" at bounding box center [717, 411] width 56 height 25
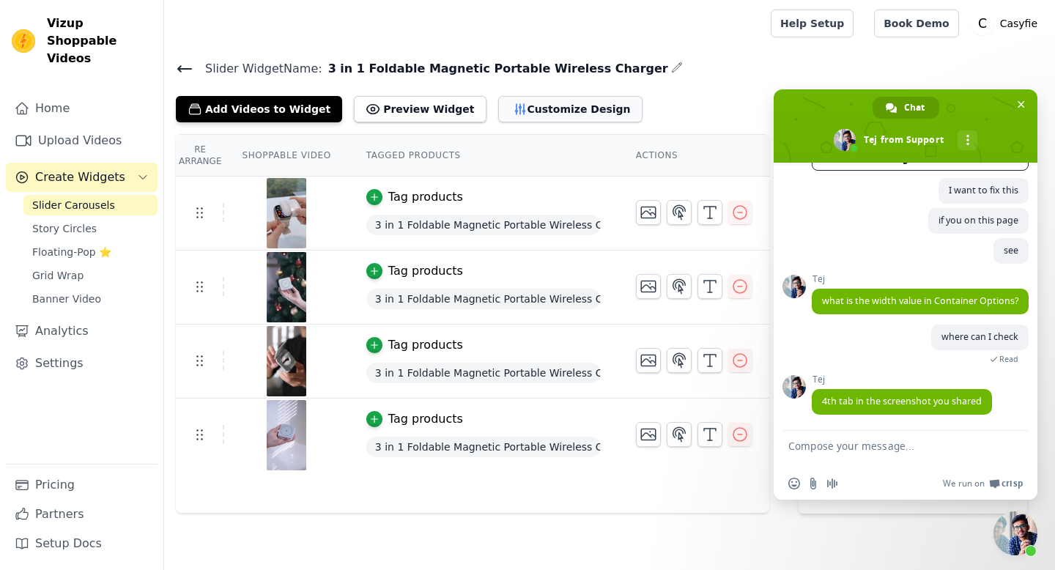
click at [536, 102] on button "Customize Design" at bounding box center [570, 109] width 144 height 26
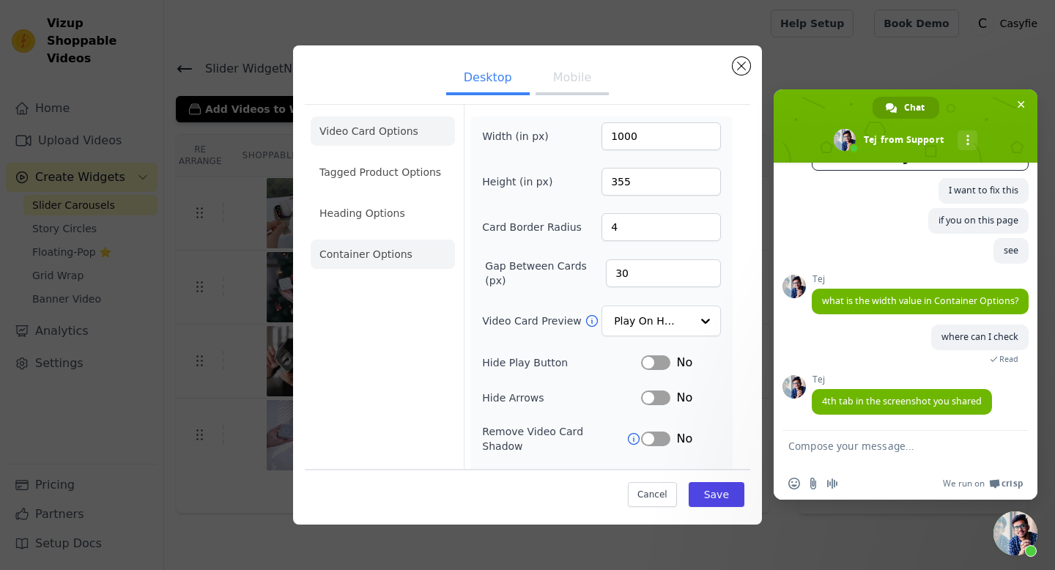
click at [380, 257] on li "Container Options" at bounding box center [383, 254] width 144 height 29
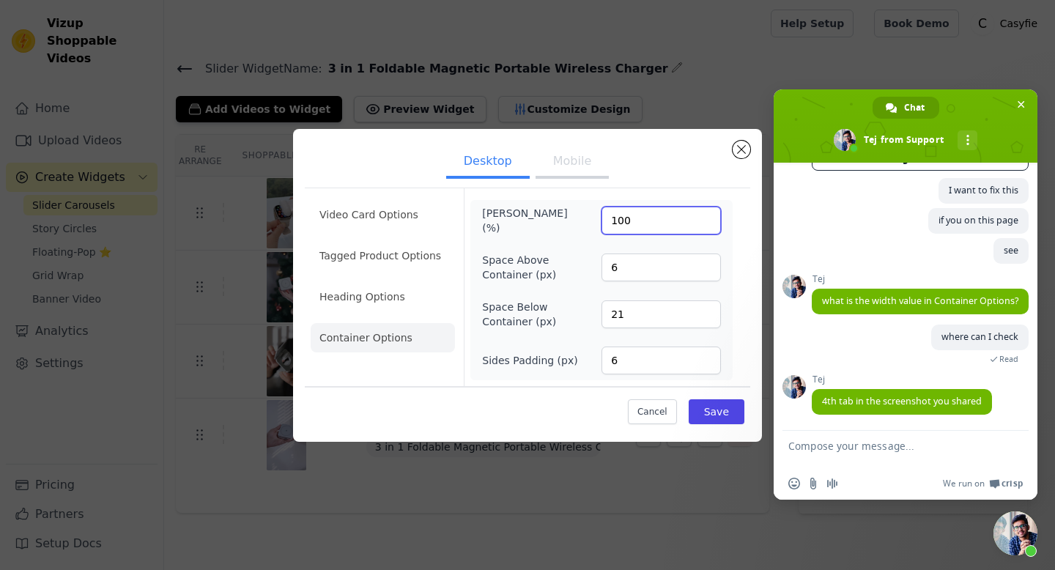
click at [650, 219] on input "100" at bounding box center [661, 221] width 119 height 28
type input "1"
type input "50"
click at [716, 409] on button "Save" at bounding box center [717, 411] width 56 height 25
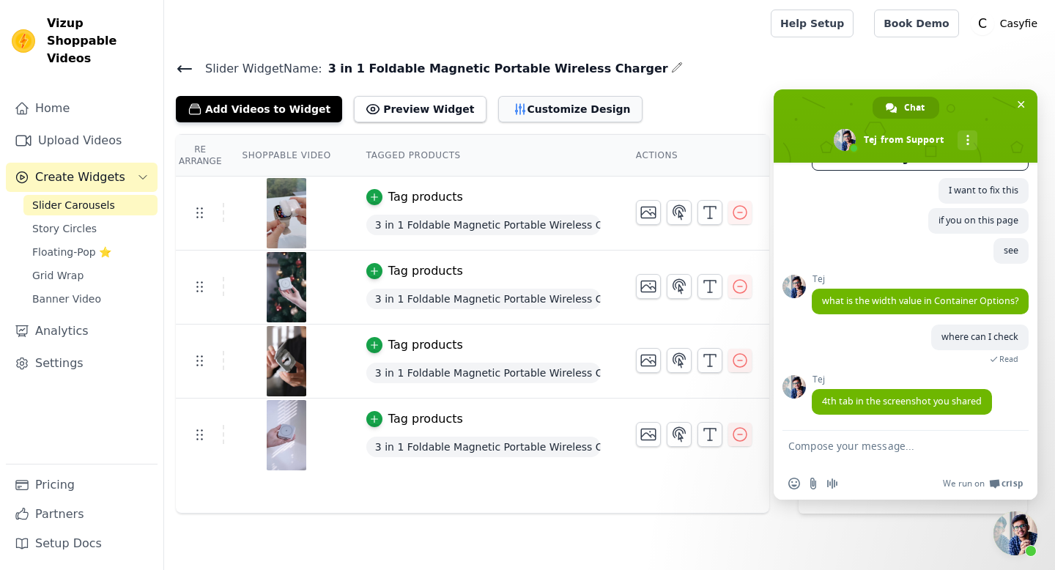
click at [545, 114] on button "Customize Design" at bounding box center [570, 109] width 144 height 26
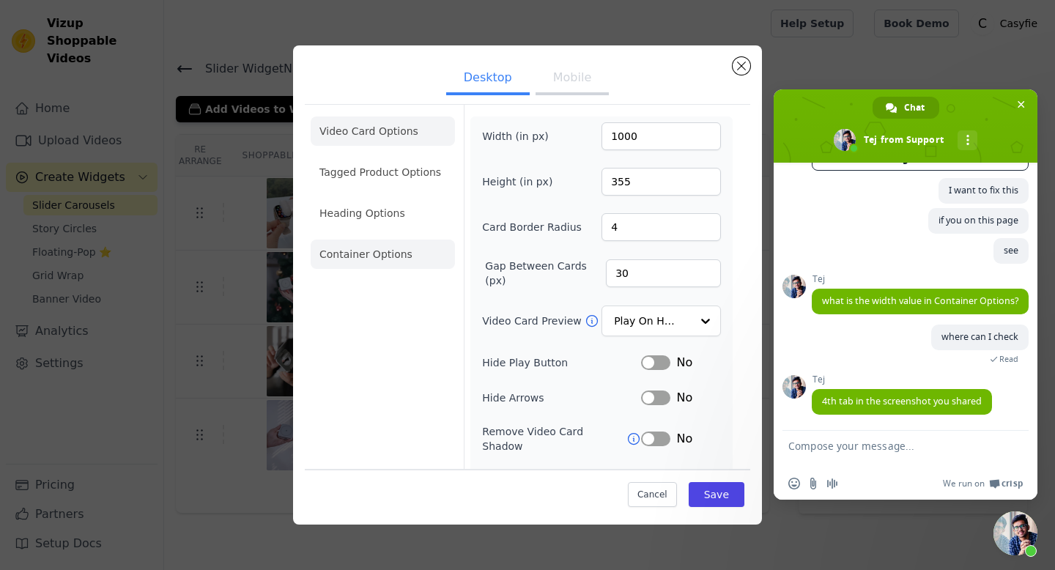
click at [369, 247] on li "Container Options" at bounding box center [383, 254] width 144 height 29
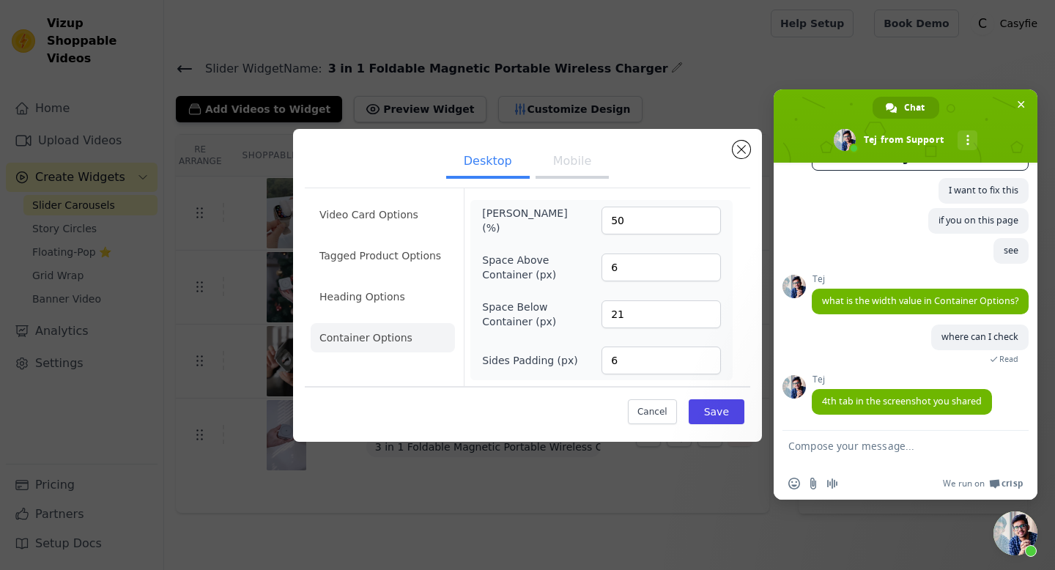
click at [899, 444] on textarea "Compose your message..." at bounding box center [890, 449] width 205 height 37
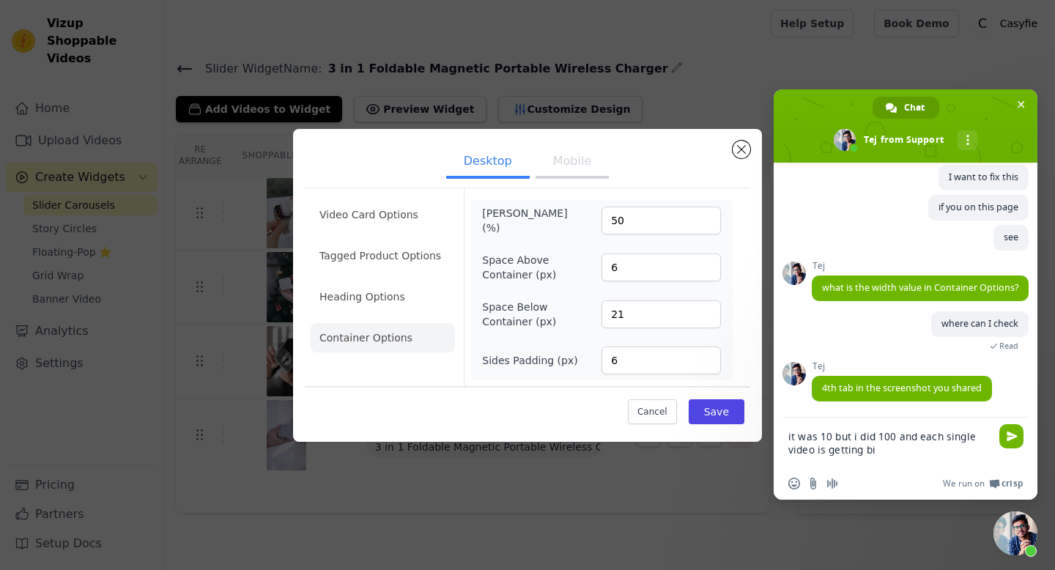
type textarea "it was 10 but i did 100 and each single video is getting big"
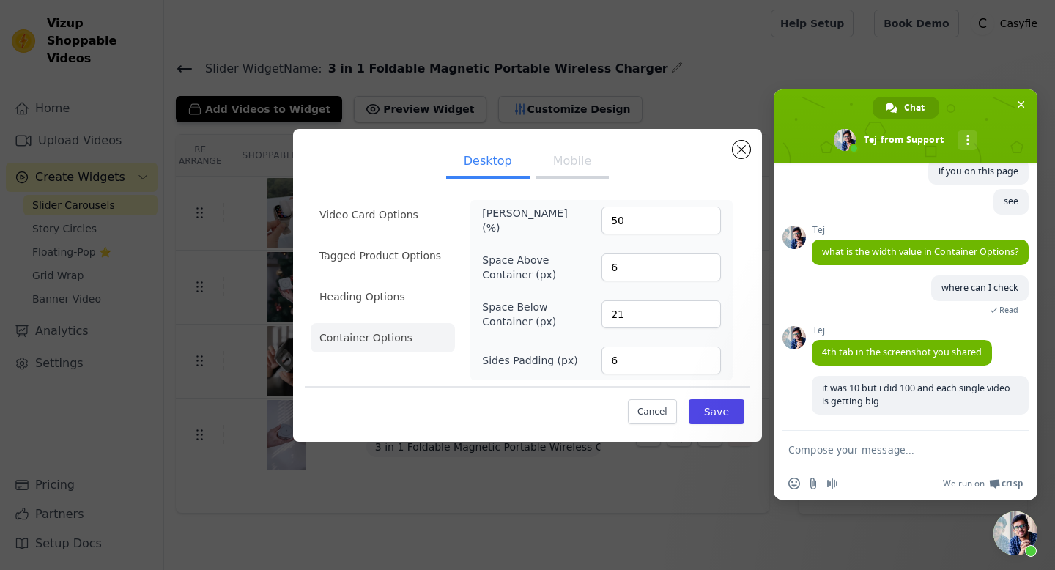
scroll to position [1614, 0]
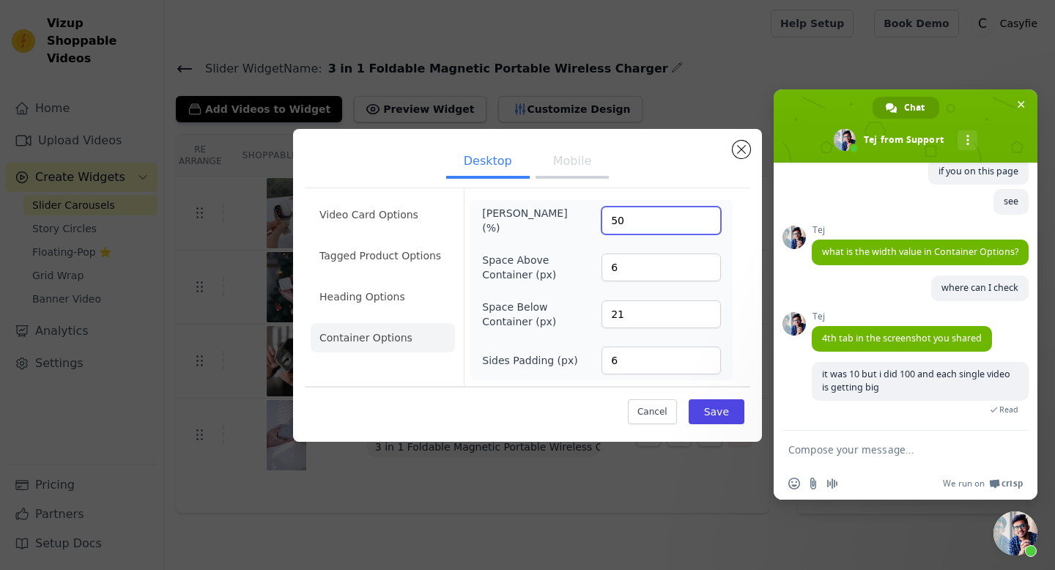
click at [645, 222] on input "50" at bounding box center [661, 221] width 119 height 28
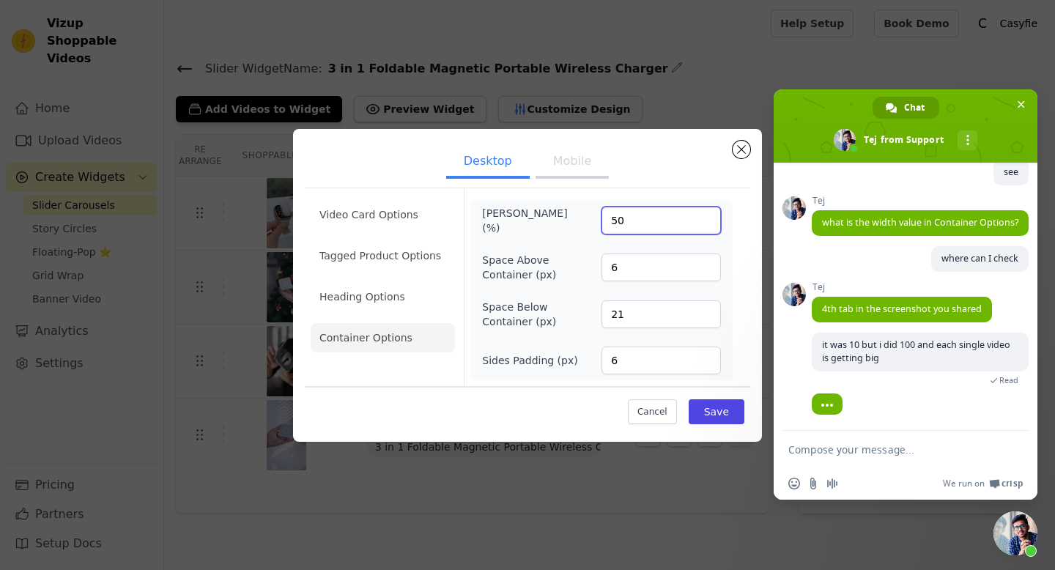
type input "5"
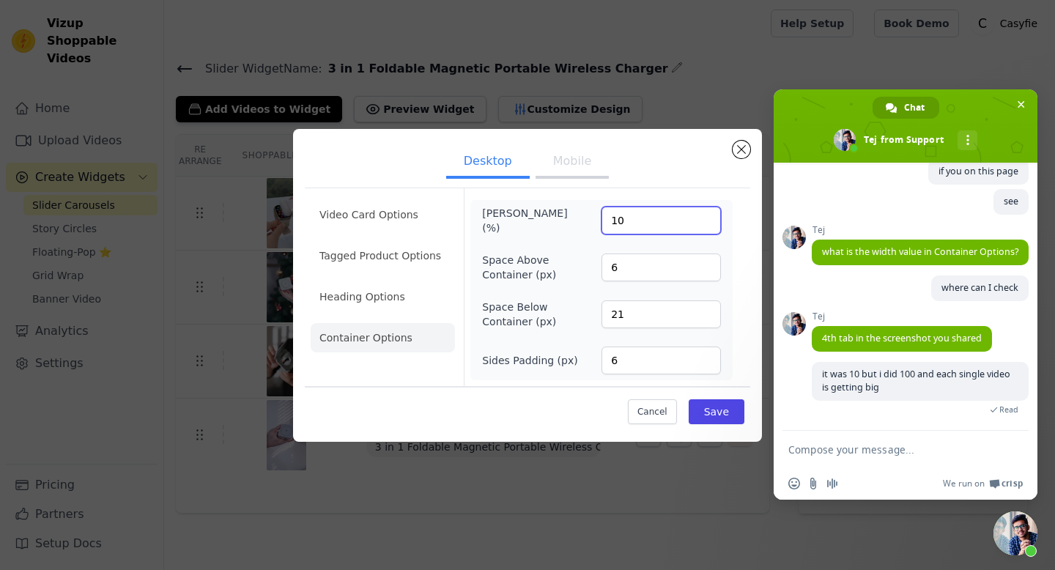
scroll to position [1614, 0]
type input "10"
click at [718, 420] on button "Save" at bounding box center [717, 411] width 56 height 25
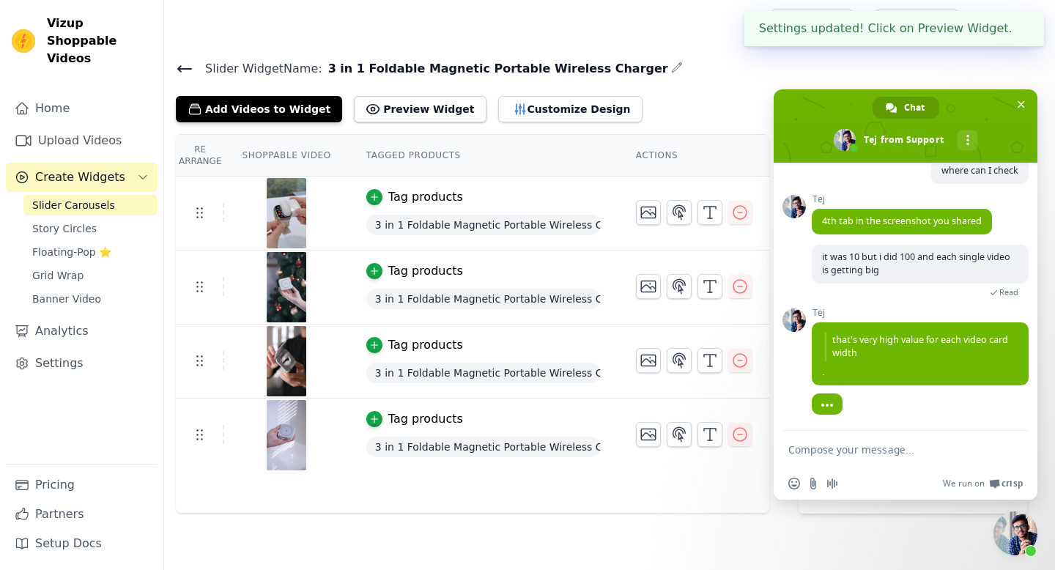
scroll to position [1731, 0]
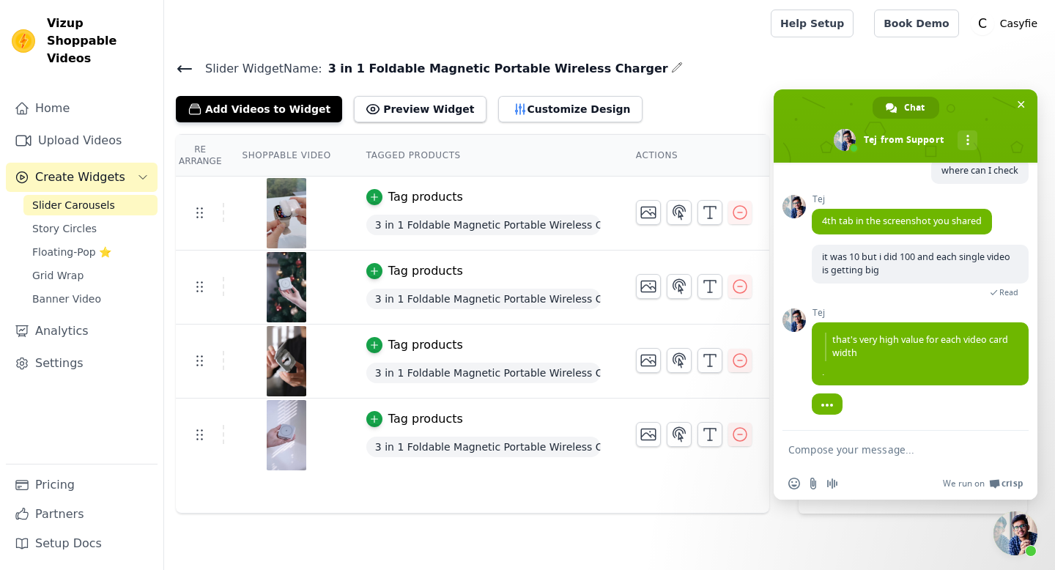
click at [795, 448] on textarea "Compose your message..." at bounding box center [890, 449] width 205 height 37
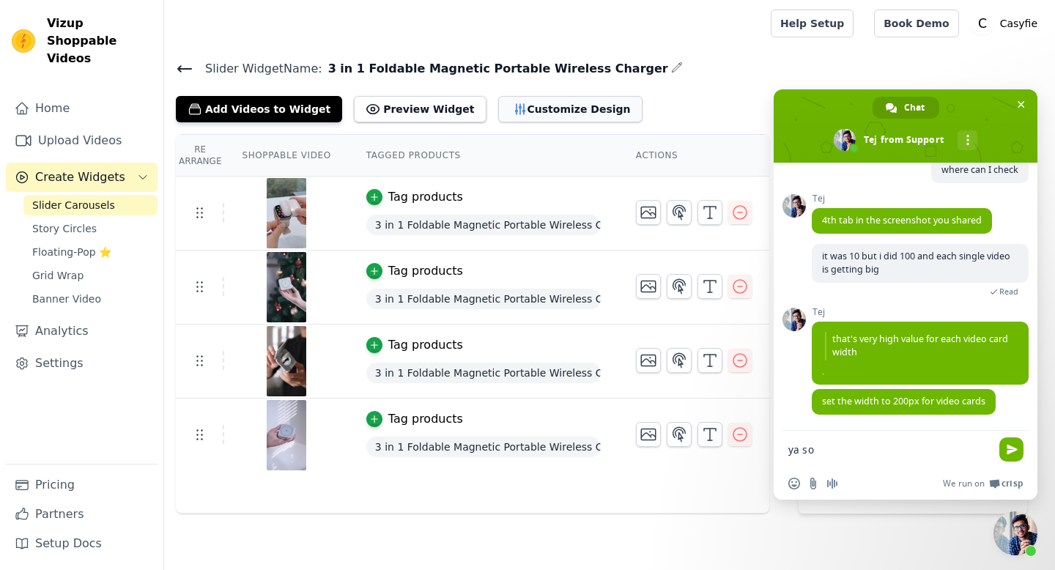
type textarea "ya so"
click at [566, 100] on button "Customize Design" at bounding box center [570, 109] width 144 height 26
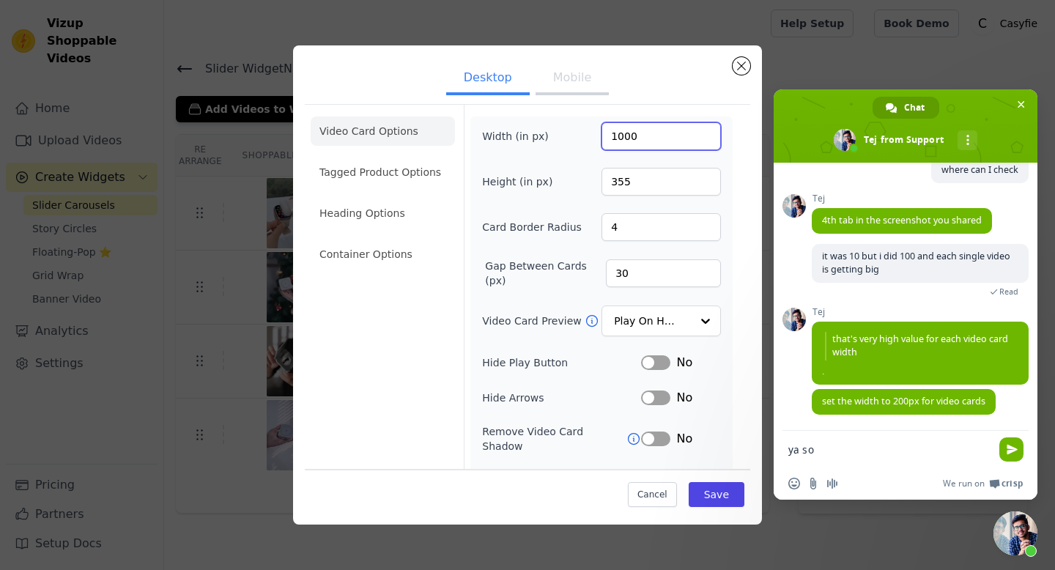
click at [634, 134] on input "1000" at bounding box center [661, 136] width 119 height 28
type input "200"
click at [708, 499] on button "Save" at bounding box center [717, 494] width 56 height 25
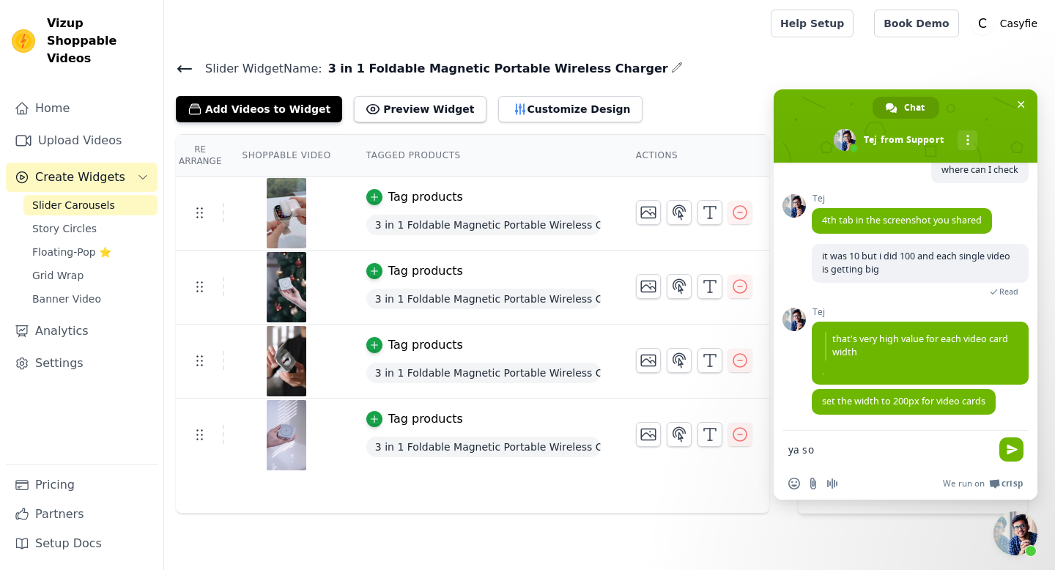
click at [855, 461] on textarea "ya so" at bounding box center [890, 449] width 205 height 37
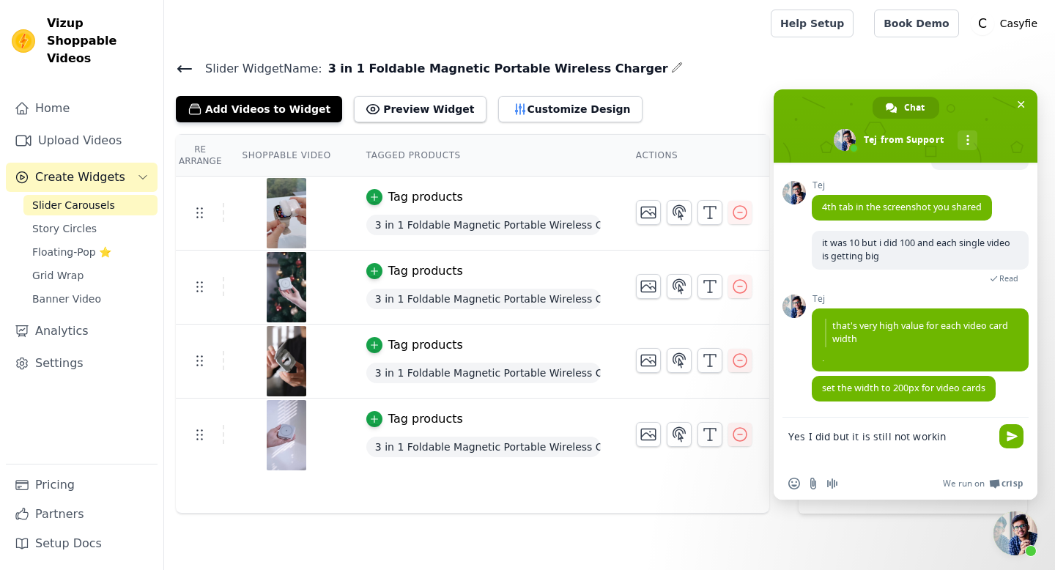
type textarea "Yes I did but it is still not working"
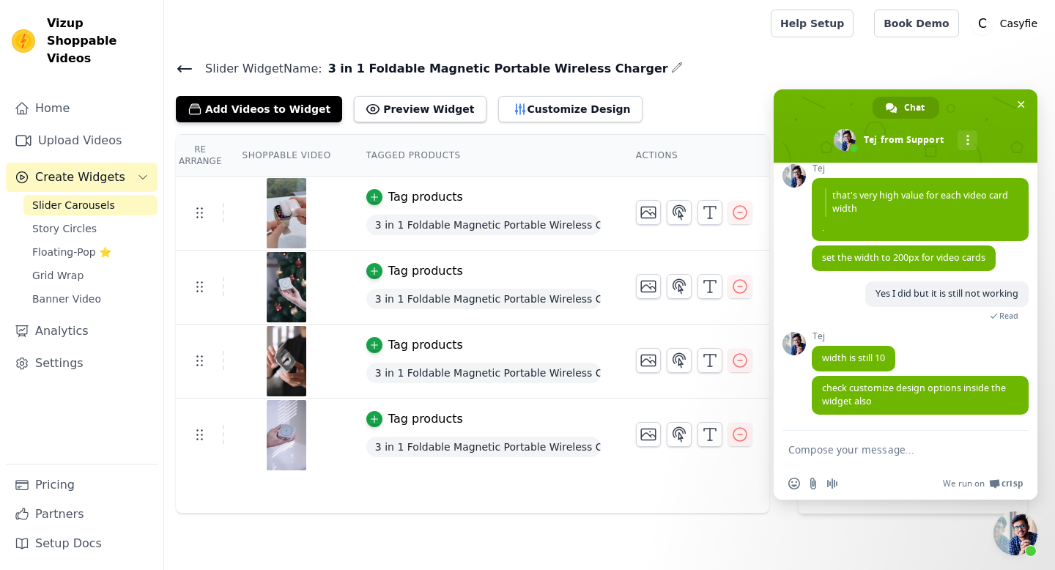
scroll to position [1864, 0]
click at [501, 103] on button "Customize Design" at bounding box center [570, 109] width 144 height 26
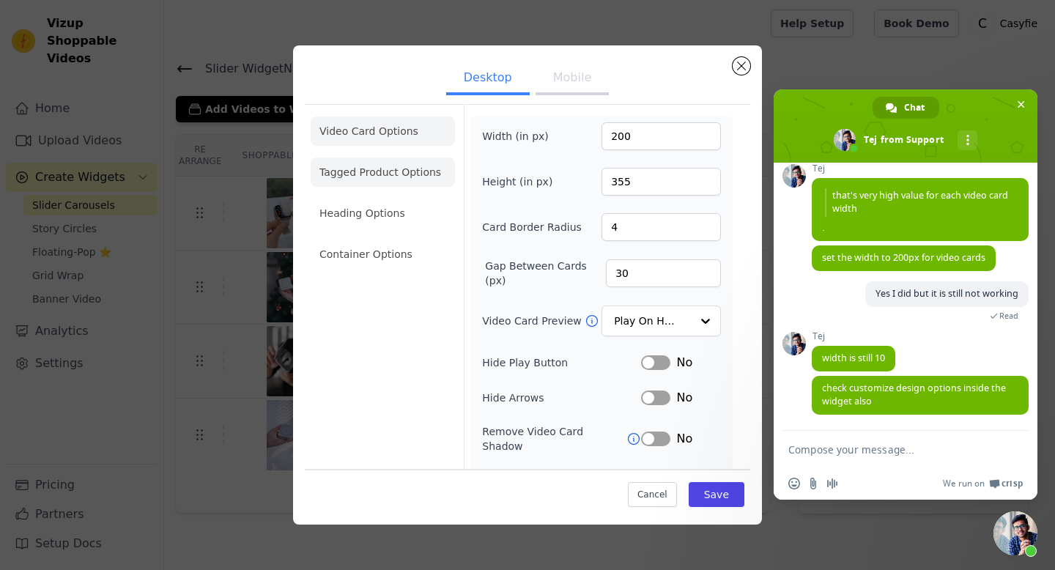
click at [392, 263] on li "Container Options" at bounding box center [383, 254] width 144 height 29
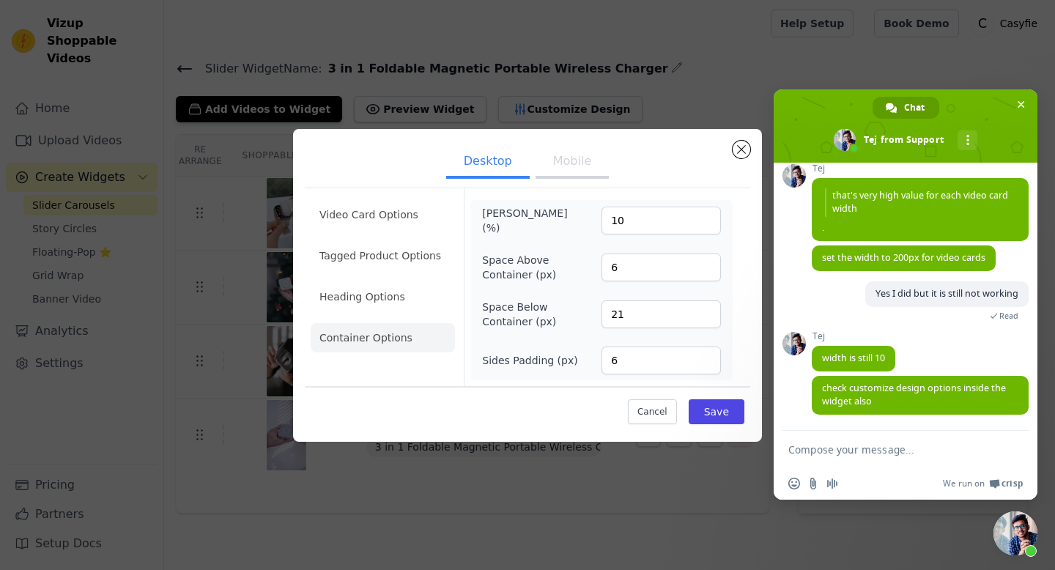
click at [914, 443] on textarea "Compose your message..." at bounding box center [890, 449] width 205 height 37
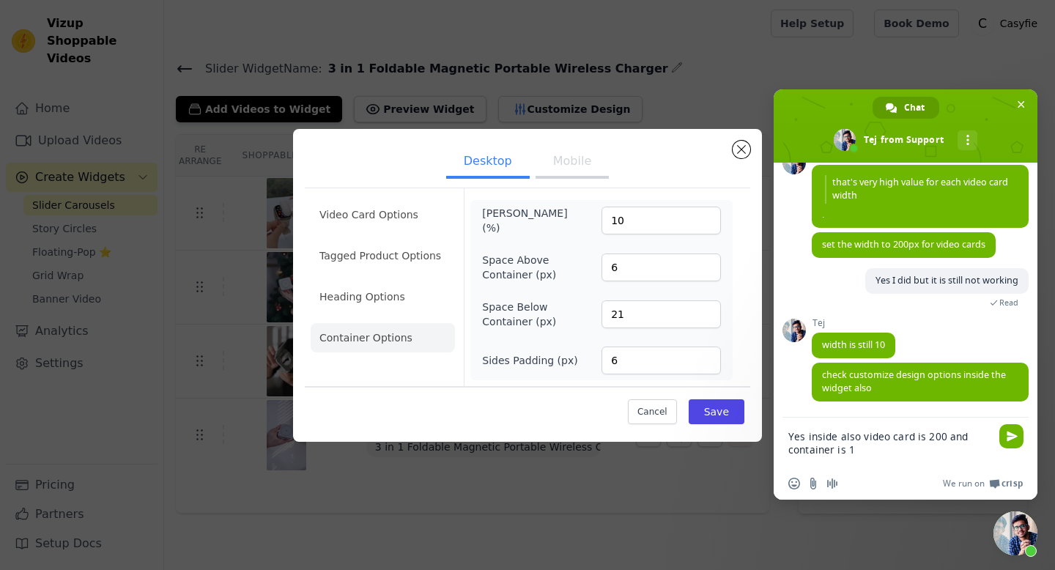
type textarea "Yes inside also video card is 200 and container is 10"
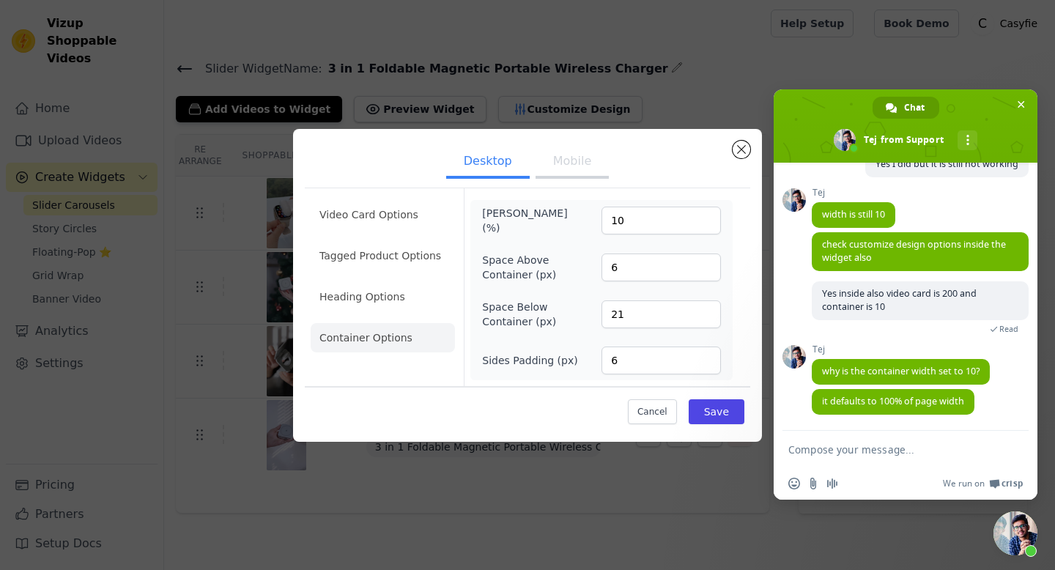
scroll to position [1995, 0]
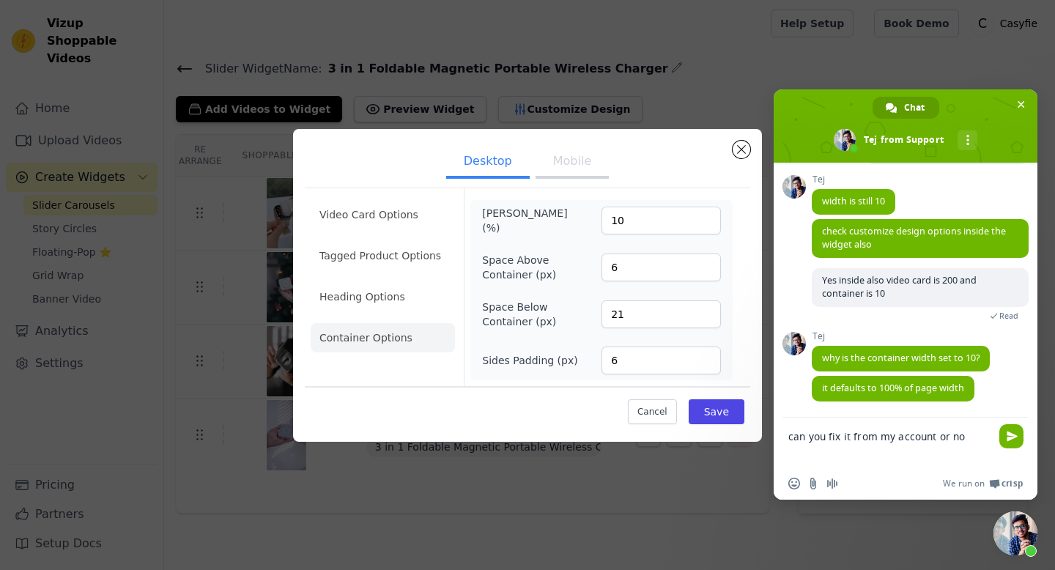
type textarea "can you fix it from my account or no?"
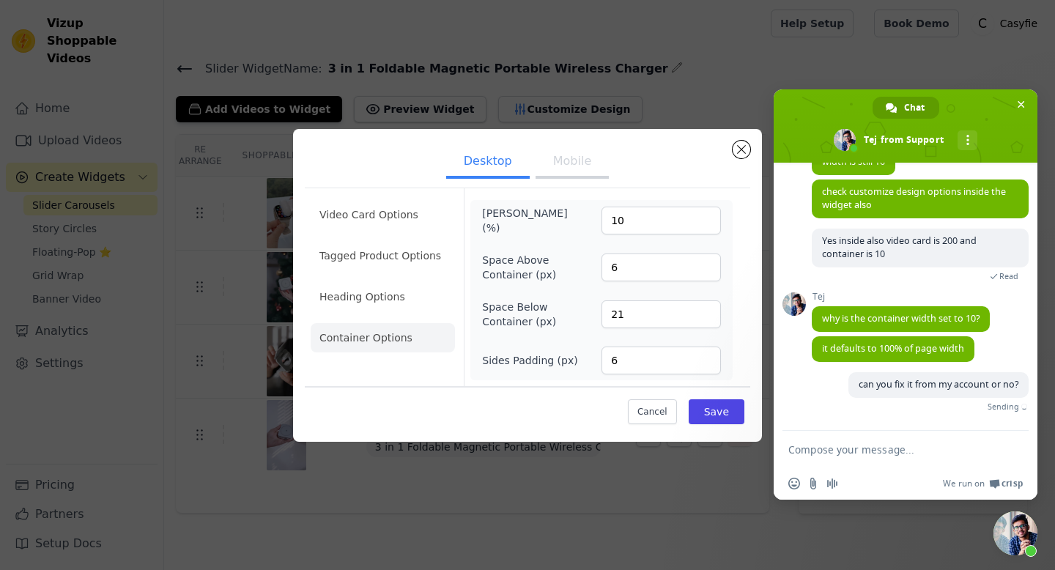
scroll to position [2031, 0]
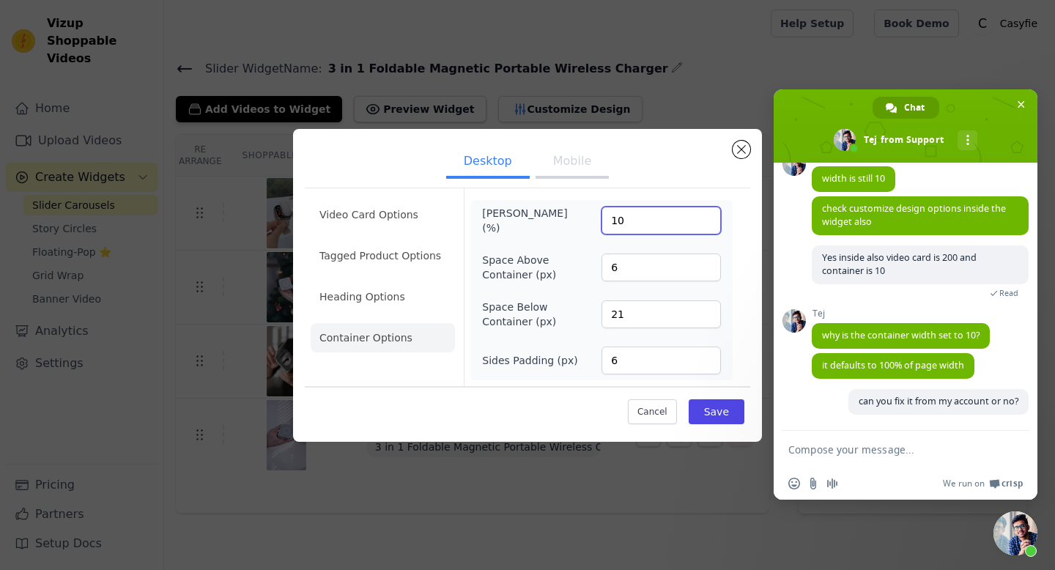
click at [662, 222] on input "10" at bounding box center [661, 221] width 119 height 28
type input "100"
click at [725, 416] on button "Save" at bounding box center [717, 411] width 56 height 25
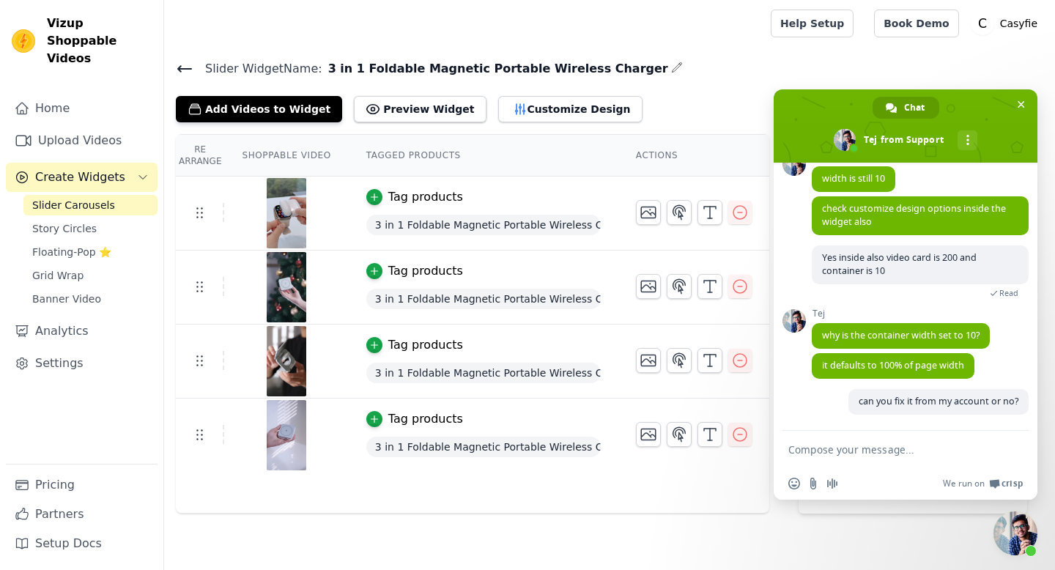
click at [846, 453] on textarea "Compose your message..." at bounding box center [890, 449] width 205 height 37
type textarea "ok its fine now"
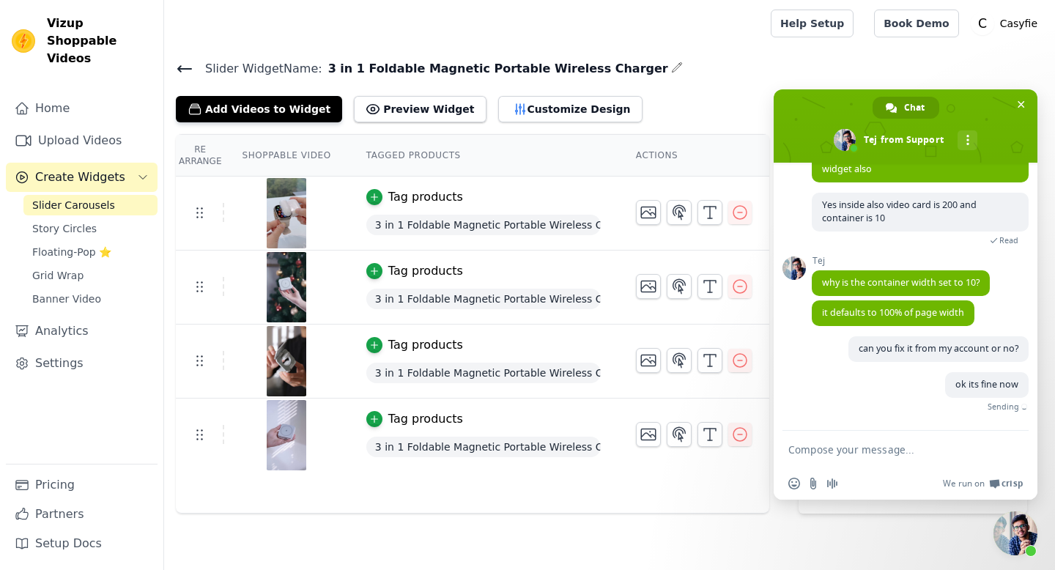
scroll to position [2062, 0]
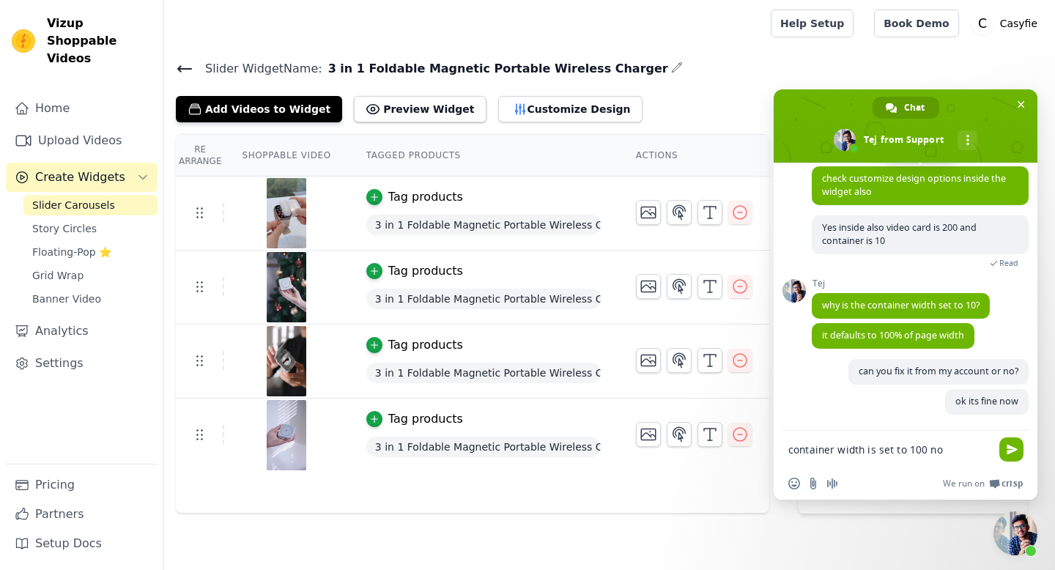
type textarea "container width is set to 100 now"
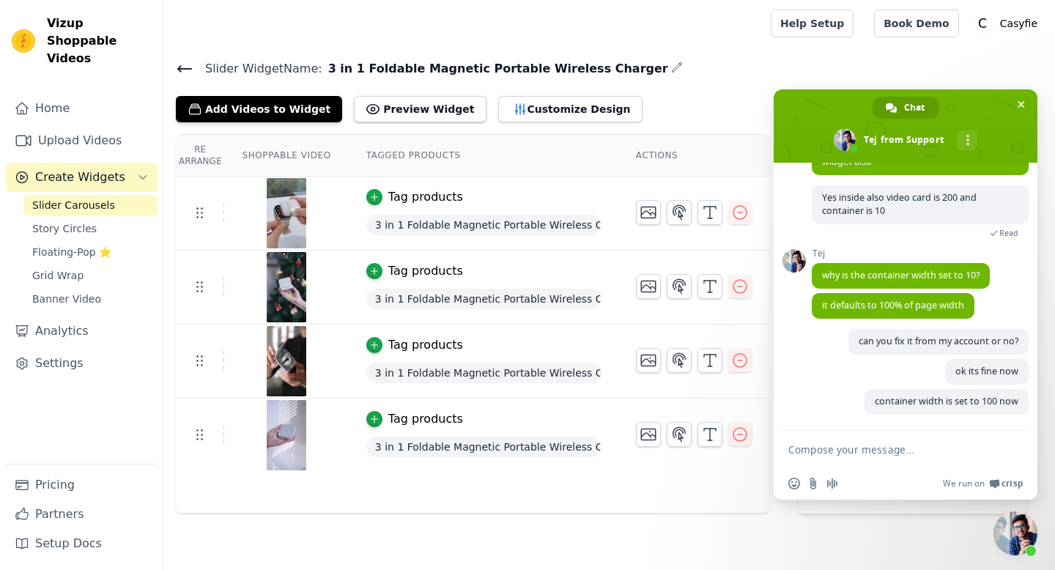
scroll to position [2092, 0]
click at [1013, 106] on span at bounding box center [906, 125] width 264 height 73
